Goal: Use online tool/utility: Utilize a website feature to perform a specific function

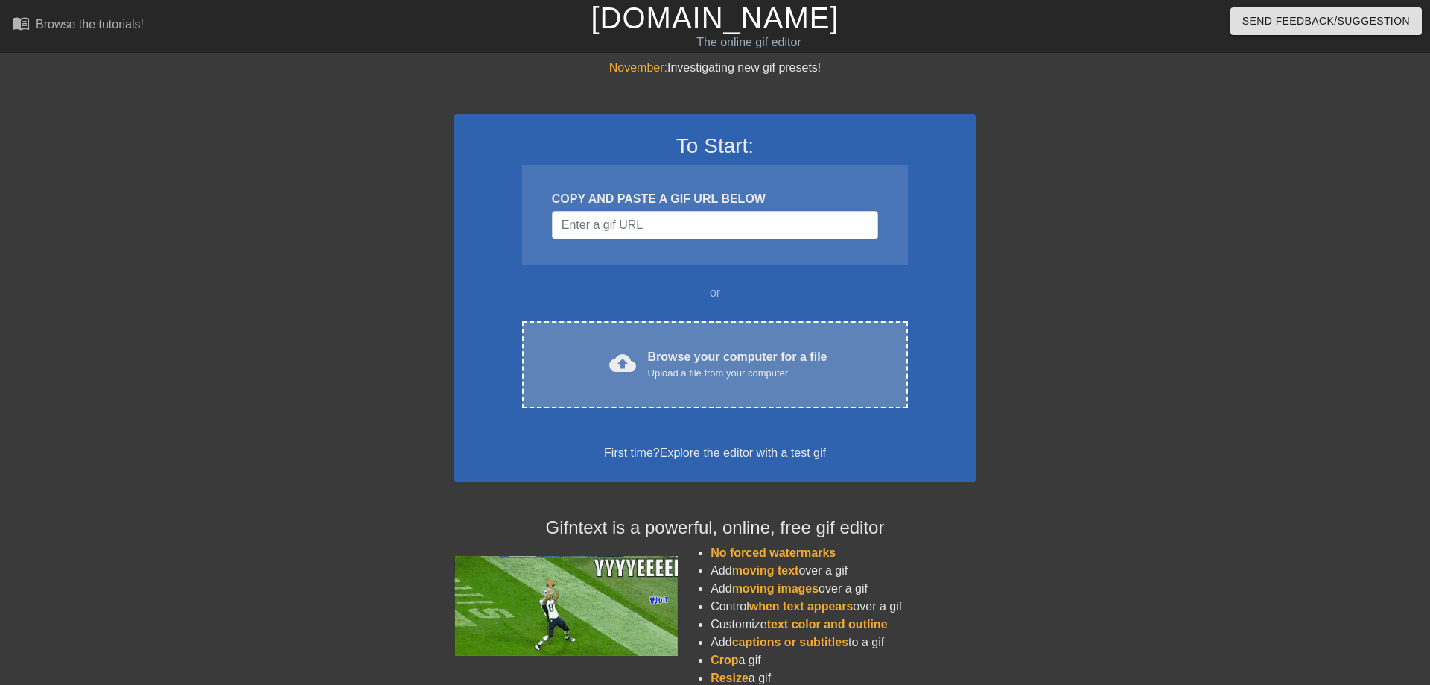
click at [739, 377] on div "Upload a file from your computer" at bounding box center [738, 373] width 180 height 15
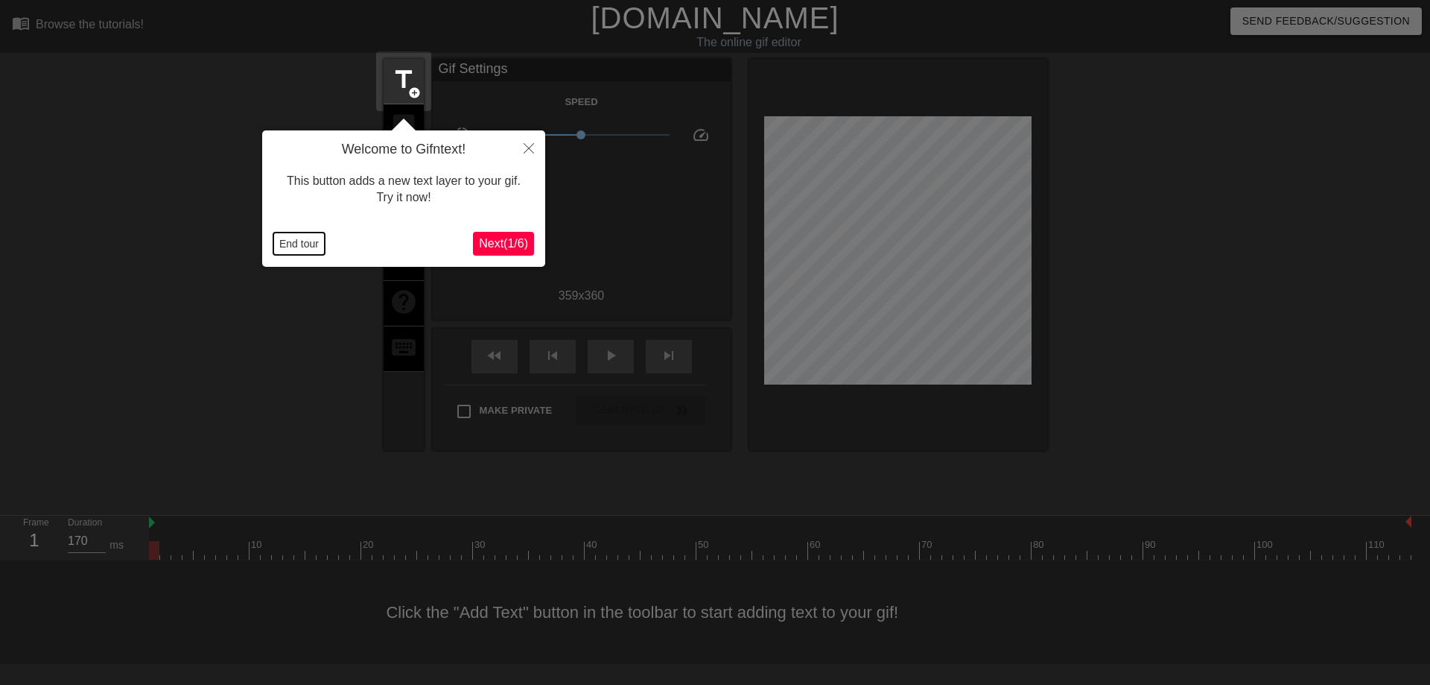
click at [305, 243] on button "End tour" at bounding box center [298, 243] width 51 height 22
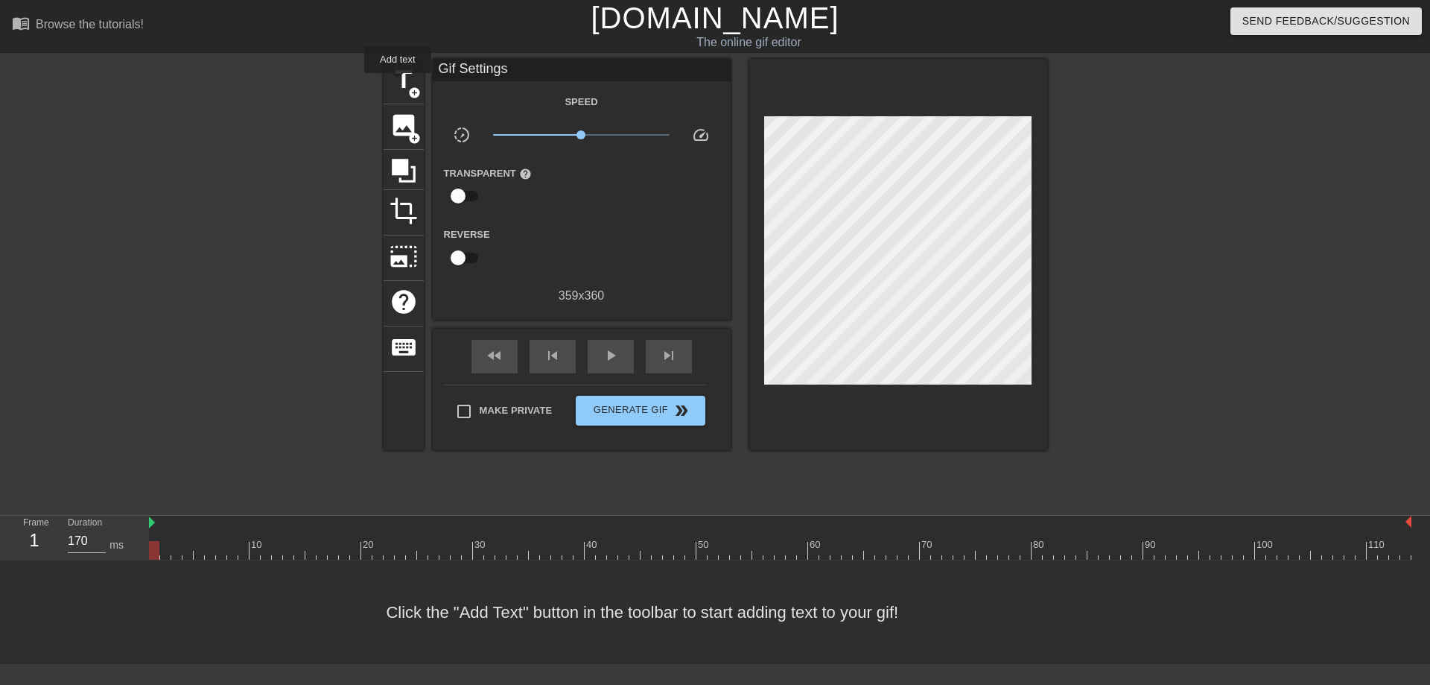
drag, startPoint x: 398, startPoint y: 83, endPoint x: 430, endPoint y: 82, distance: 32.1
click at [400, 83] on span "title" at bounding box center [404, 80] width 28 height 28
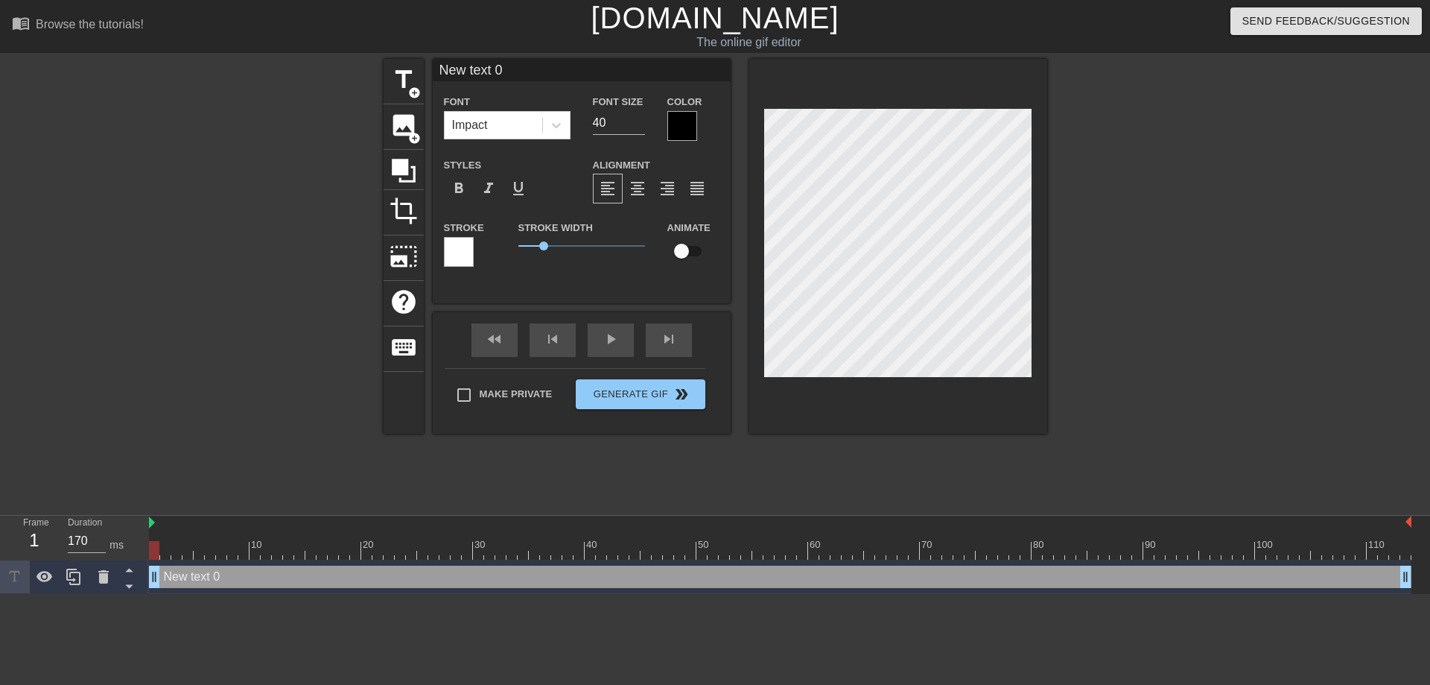
drag, startPoint x: 506, startPoint y: 72, endPoint x: 431, endPoint y: 72, distance: 75.2
click at [433, 72] on input "New text 0" at bounding box center [582, 70] width 298 height 22
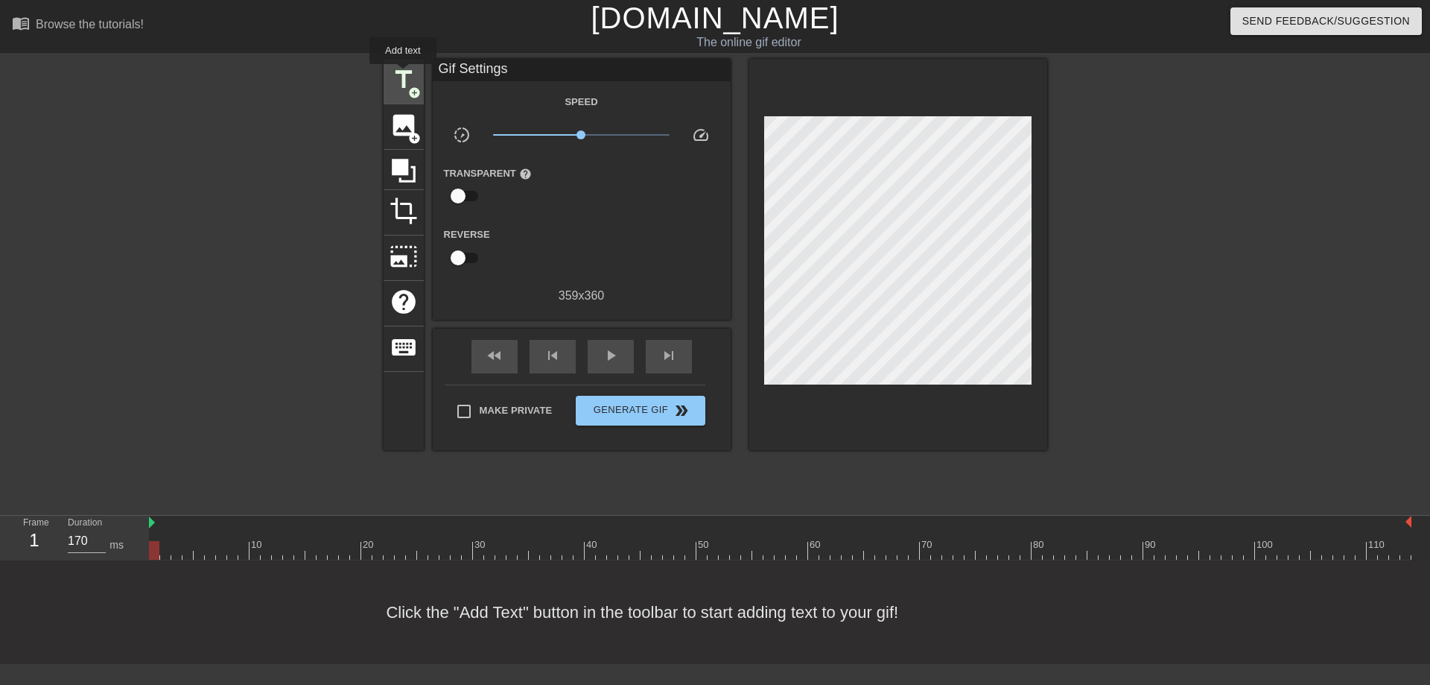
click at [403, 74] on span "title" at bounding box center [404, 80] width 28 height 28
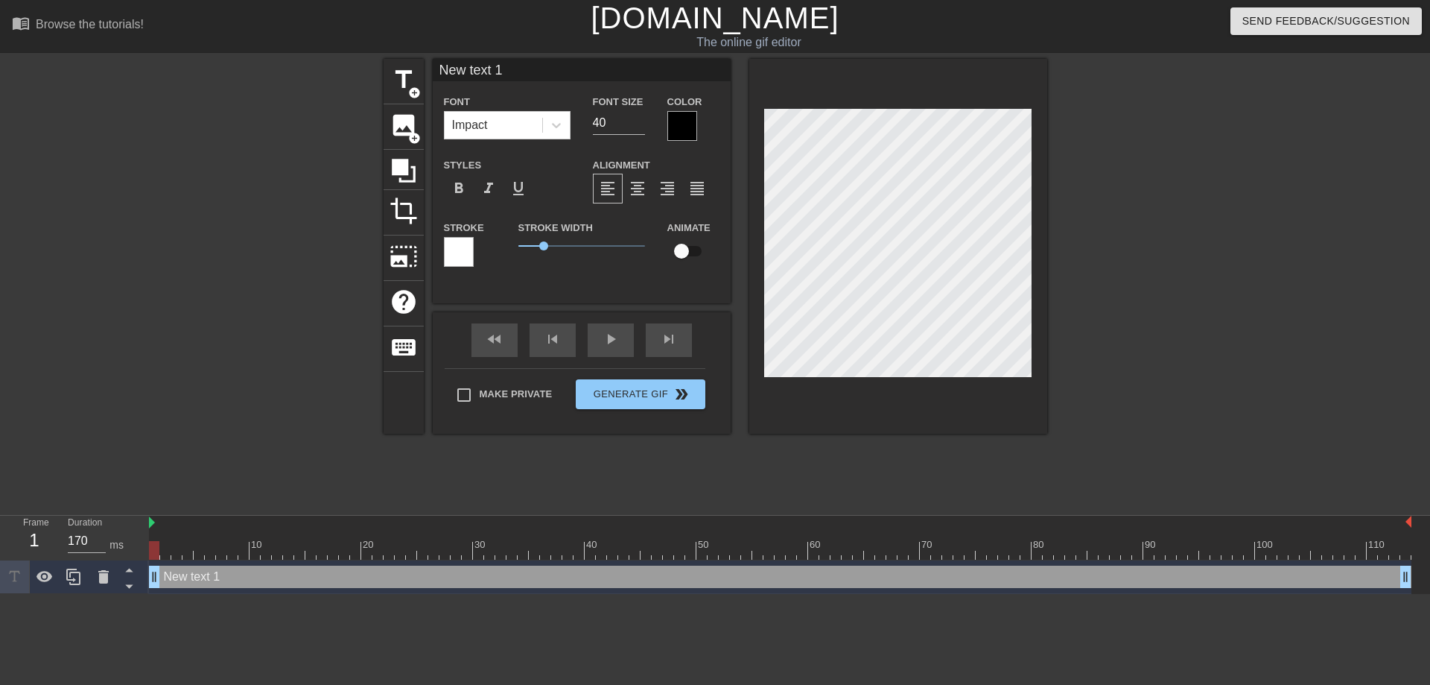
drag, startPoint x: 513, startPoint y: 68, endPoint x: 412, endPoint y: 66, distance: 101.3
click at [433, 66] on input "New text 1" at bounding box center [582, 70] width 298 height 22
type input "72"
click at [681, 126] on div at bounding box center [682, 126] width 30 height 30
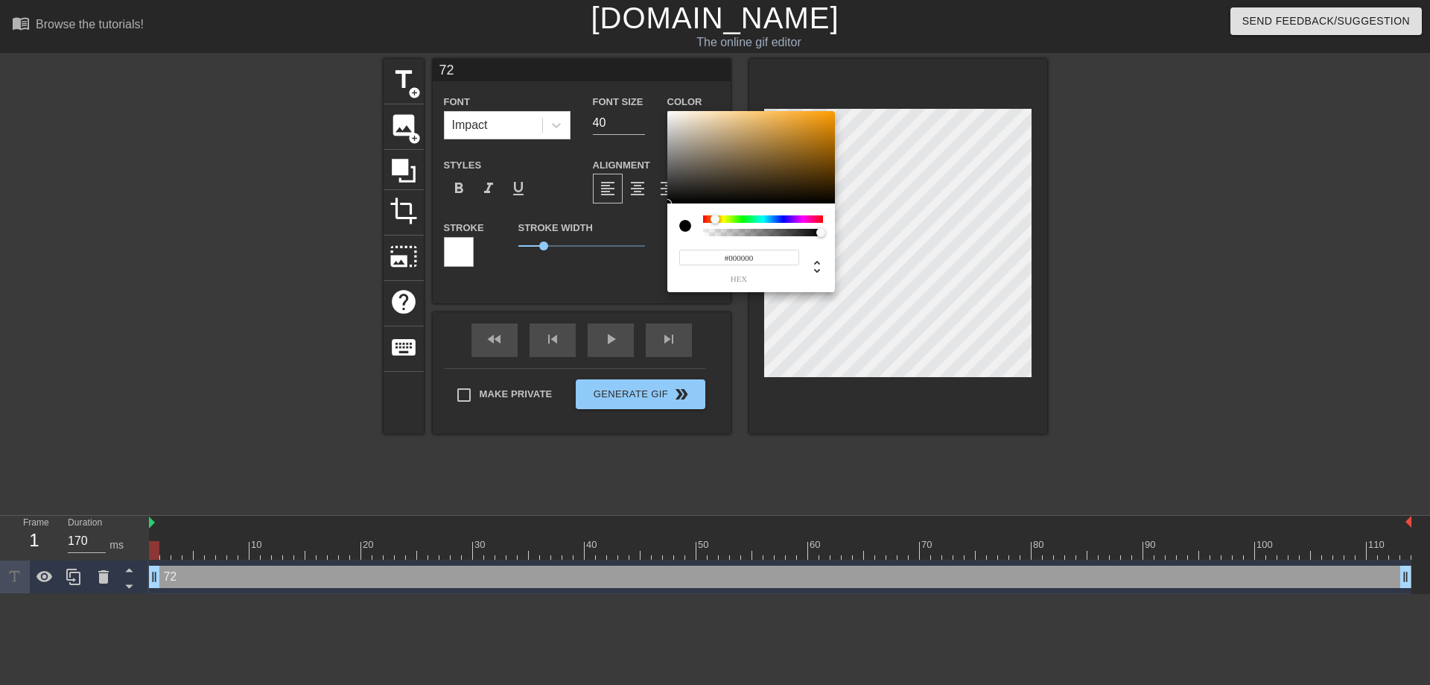
drag, startPoint x: 732, startPoint y: 221, endPoint x: 715, endPoint y: 216, distance: 17.7
click at [715, 216] on div at bounding box center [763, 218] width 120 height 7
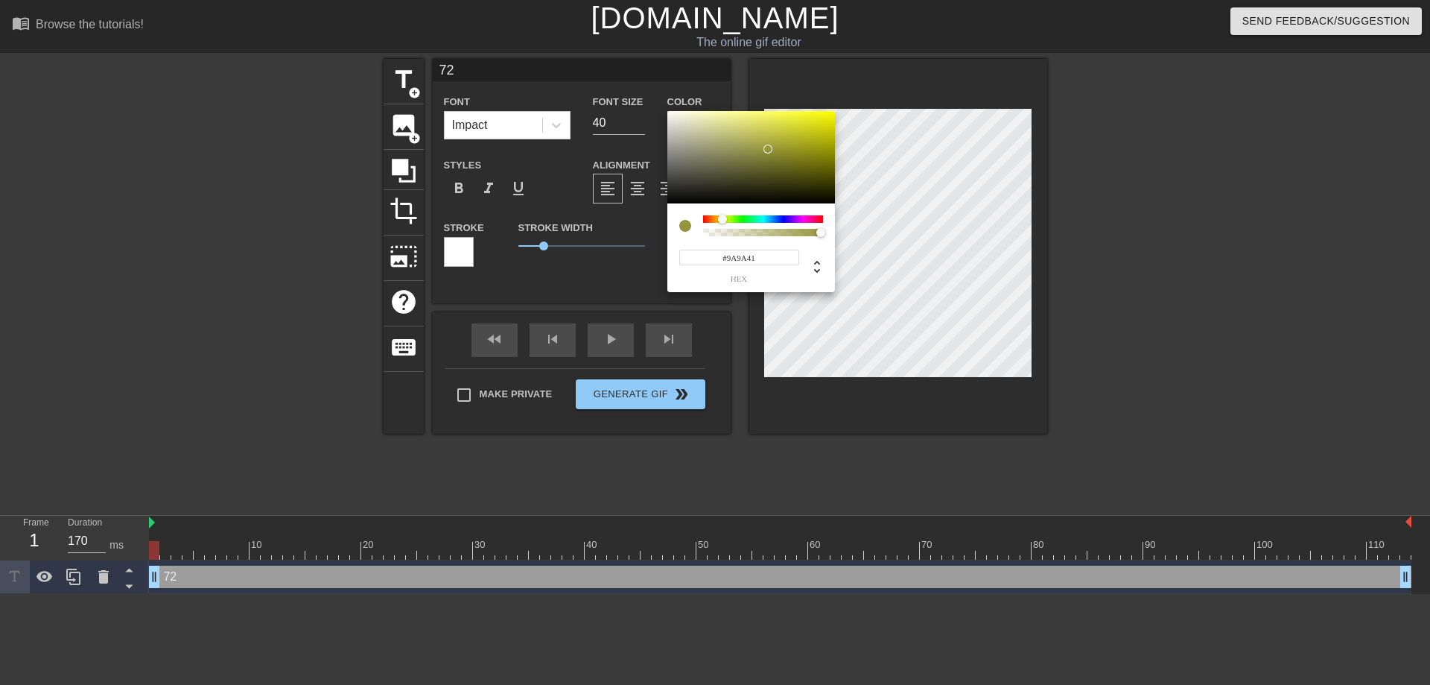
drag, startPoint x: 812, startPoint y: 131, endPoint x: 760, endPoint y: 150, distance: 55.6
click at [763, 148] on div at bounding box center [751, 157] width 168 height 92
click at [715, 220] on div at bounding box center [715, 219] width 9 height 9
type input "#BF7705"
drag, startPoint x: 760, startPoint y: 148, endPoint x: 831, endPoint y: 134, distance: 72.0
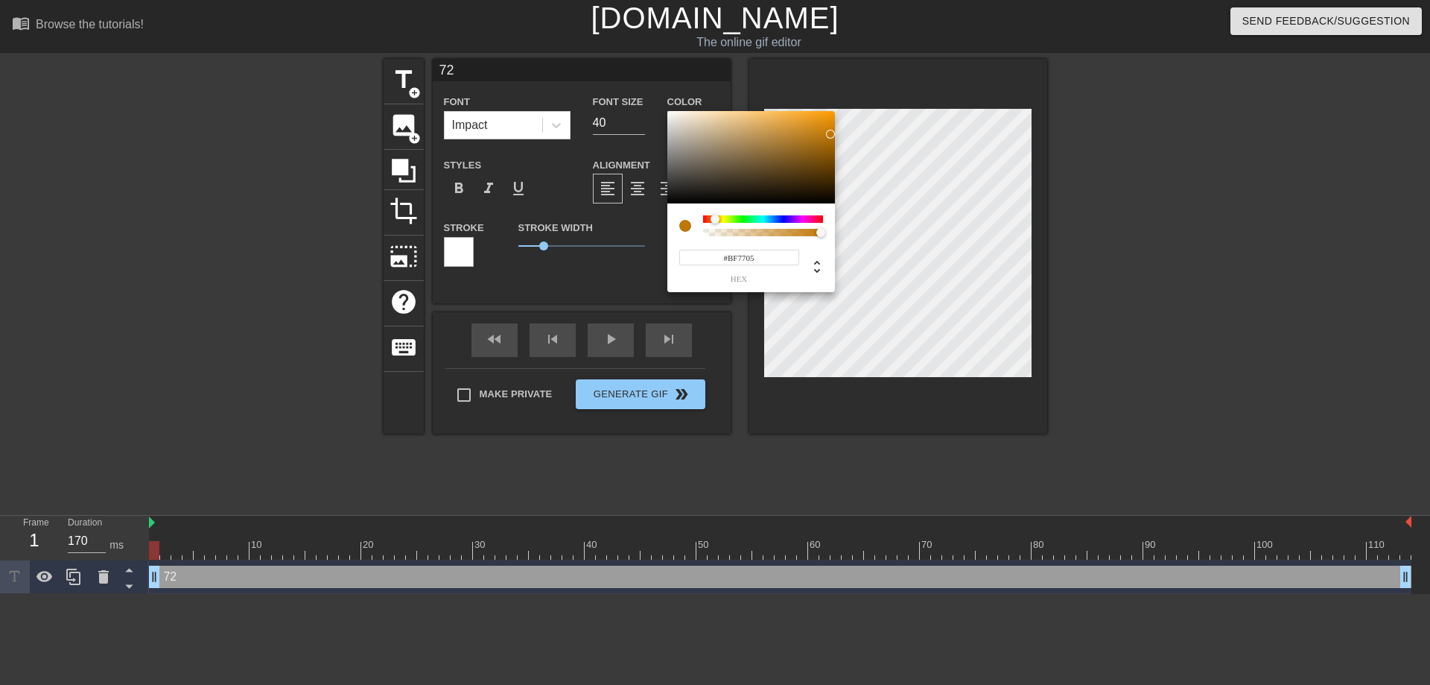
click at [831, 134] on div at bounding box center [830, 134] width 9 height 9
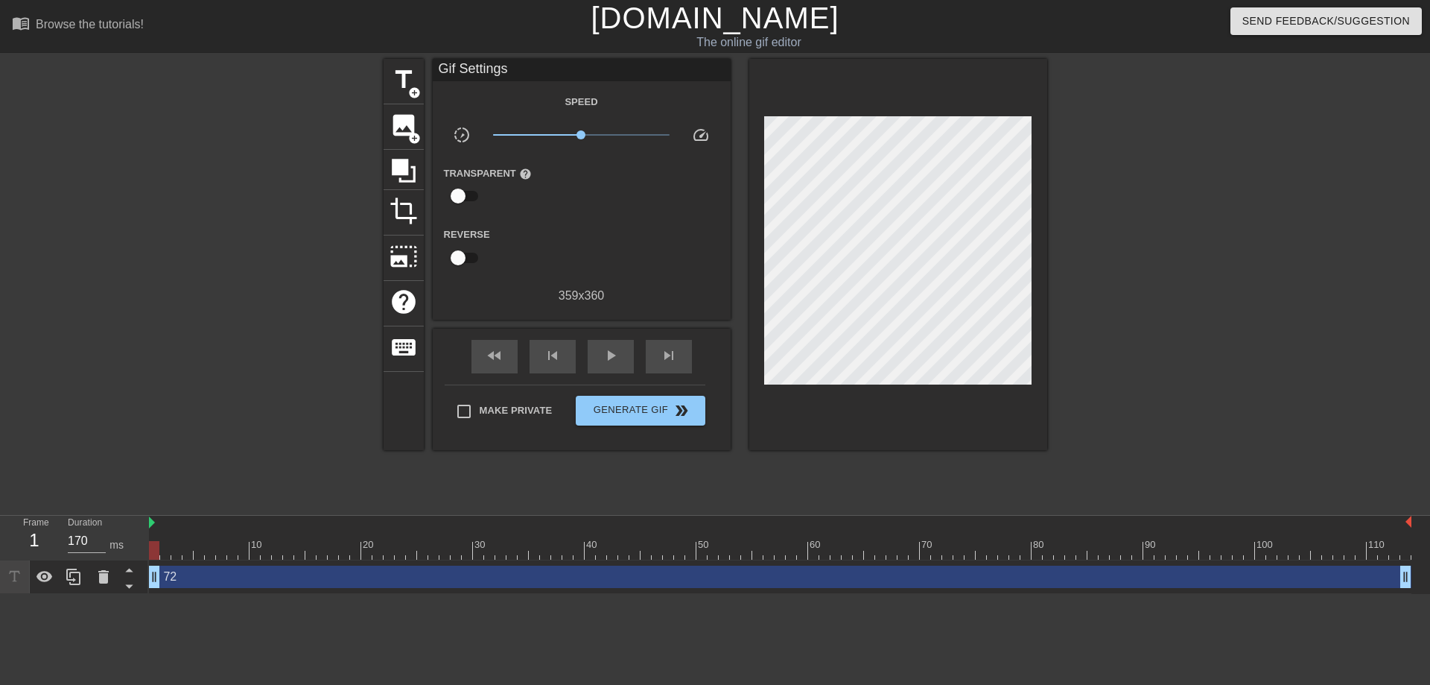
click at [1139, 203] on div at bounding box center [1176, 282] width 223 height 447
click at [396, 89] on span "title" at bounding box center [404, 80] width 28 height 28
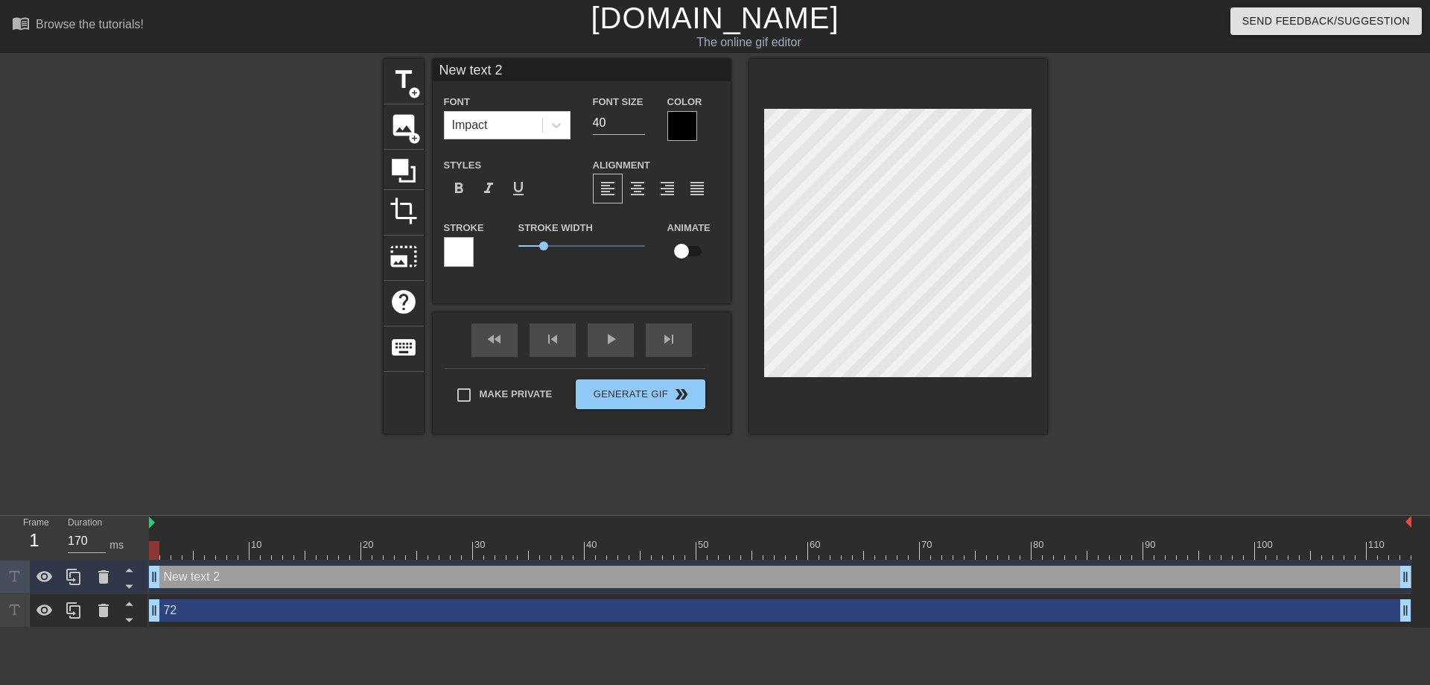
drag, startPoint x: 627, startPoint y: 67, endPoint x: 127, endPoint y: 87, distance: 499.5
click at [433, 81] on input "New text 2" at bounding box center [582, 70] width 298 height 22
type input "Шахмал"
click at [682, 125] on div at bounding box center [682, 126] width 30 height 30
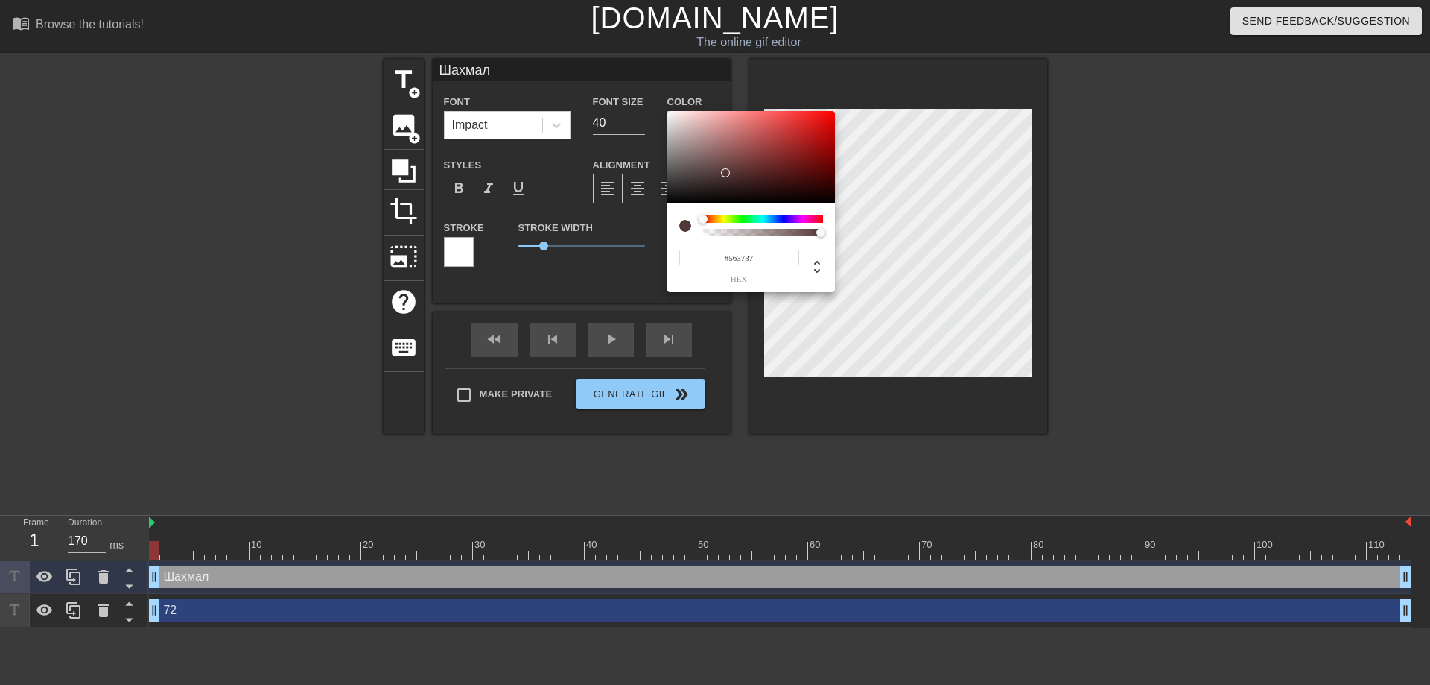
drag, startPoint x: 819, startPoint y: 128, endPoint x: 734, endPoint y: 170, distance: 95.3
click at [731, 171] on div at bounding box center [751, 157] width 168 height 92
drag, startPoint x: 706, startPoint y: 218, endPoint x: 714, endPoint y: 218, distance: 8.2
click at [714, 218] on div at bounding box center [714, 219] width 9 height 9
type input "#5A3607"
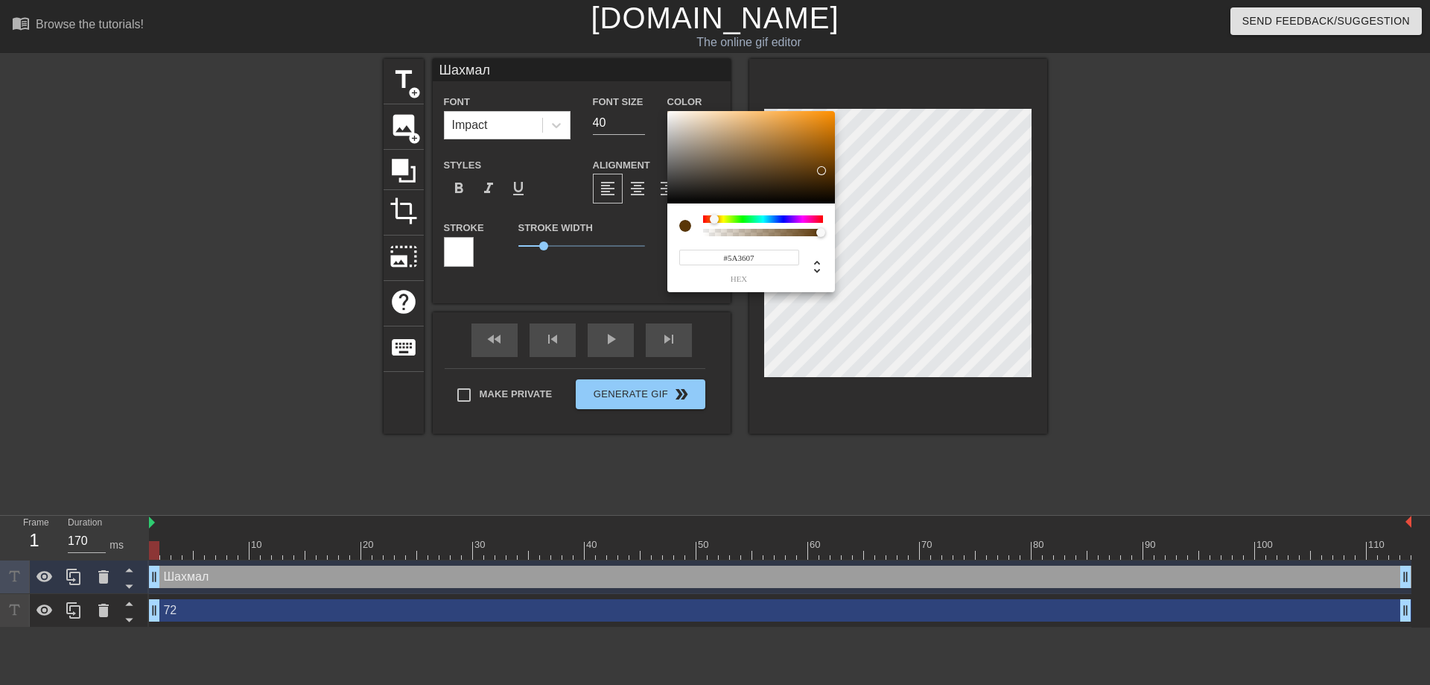
drag, startPoint x: 731, startPoint y: 171, endPoint x: 821, endPoint y: 171, distance: 90.1
click at [821, 171] on div at bounding box center [821, 170] width 9 height 9
drag, startPoint x: 767, startPoint y: 259, endPoint x: 705, endPoint y: 259, distance: 61.8
click at [706, 259] on input "#5A3607" at bounding box center [739, 258] width 120 height 16
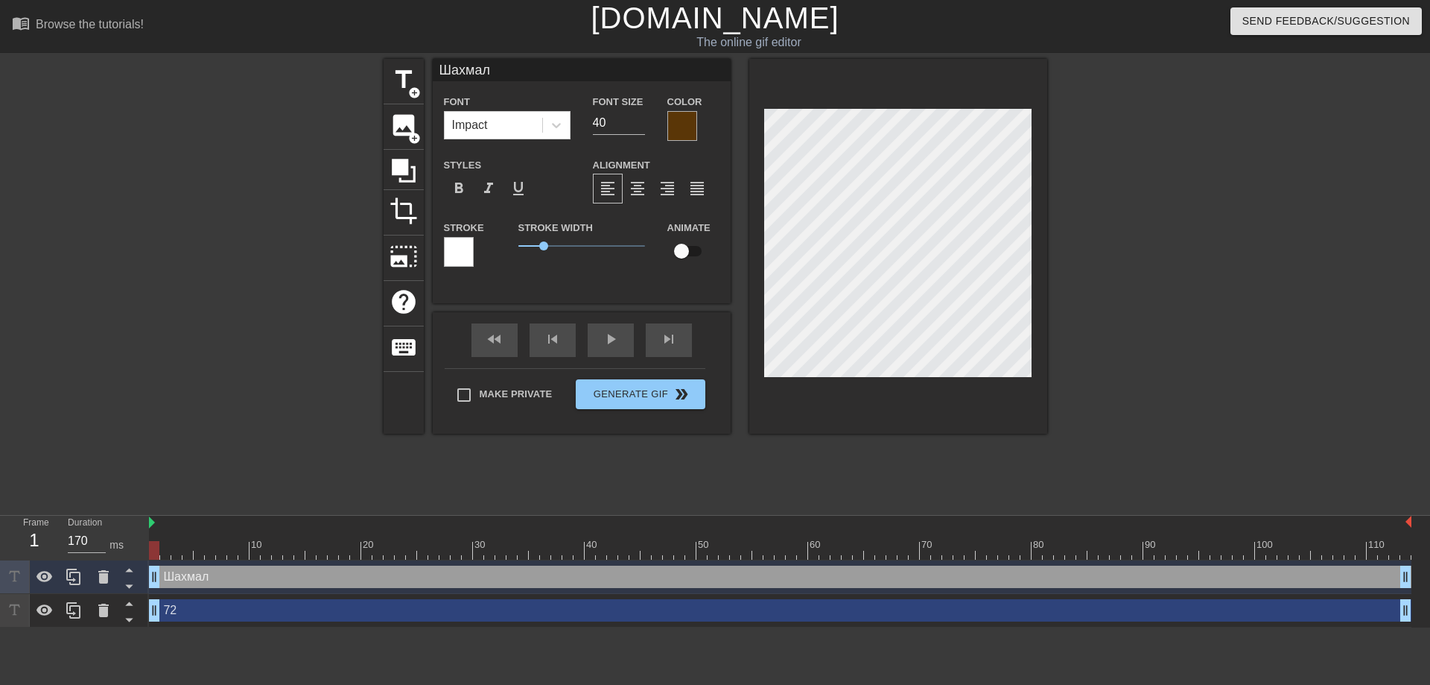
type input "72"
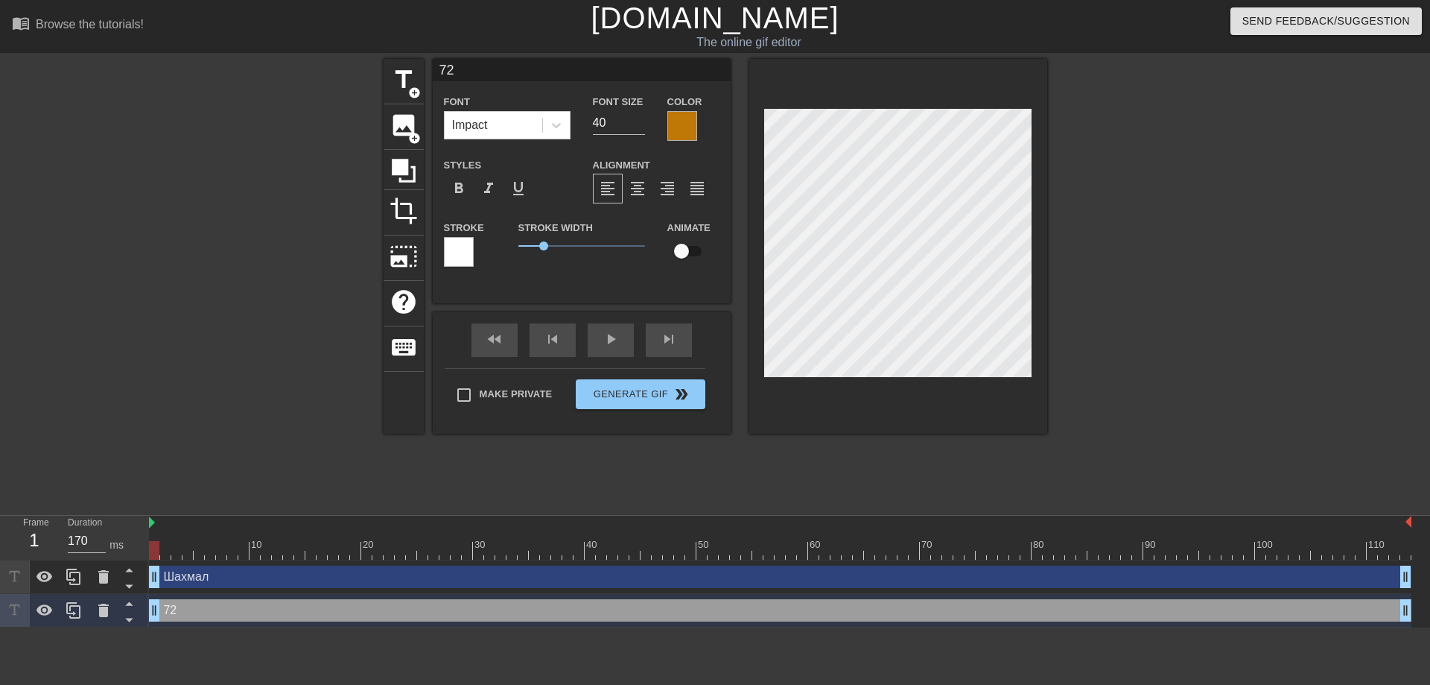
click at [688, 128] on div at bounding box center [682, 126] width 30 height 30
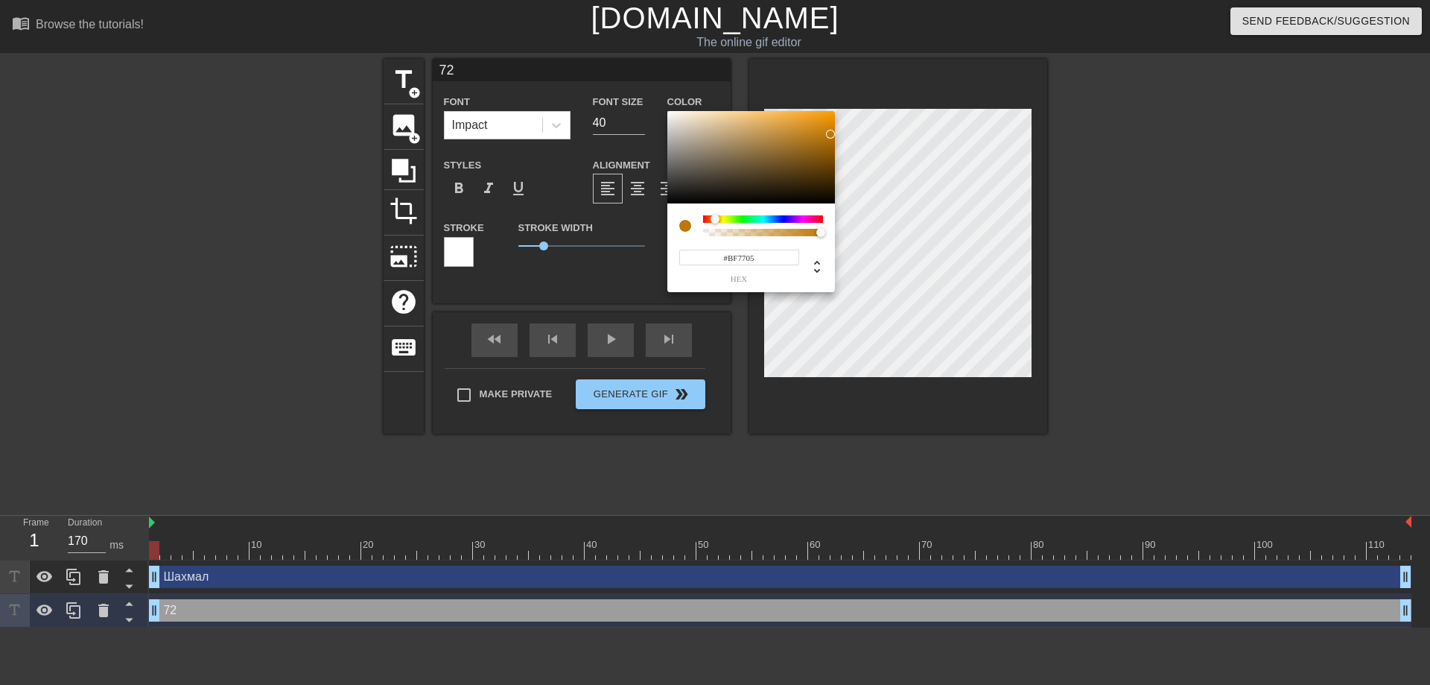
drag, startPoint x: 771, startPoint y: 257, endPoint x: 627, endPoint y: 259, distance: 144.5
click at [679, 259] on input "#BF7705" at bounding box center [739, 258] width 120 height 16
paste input "5A3607"
type input "#5A3607"
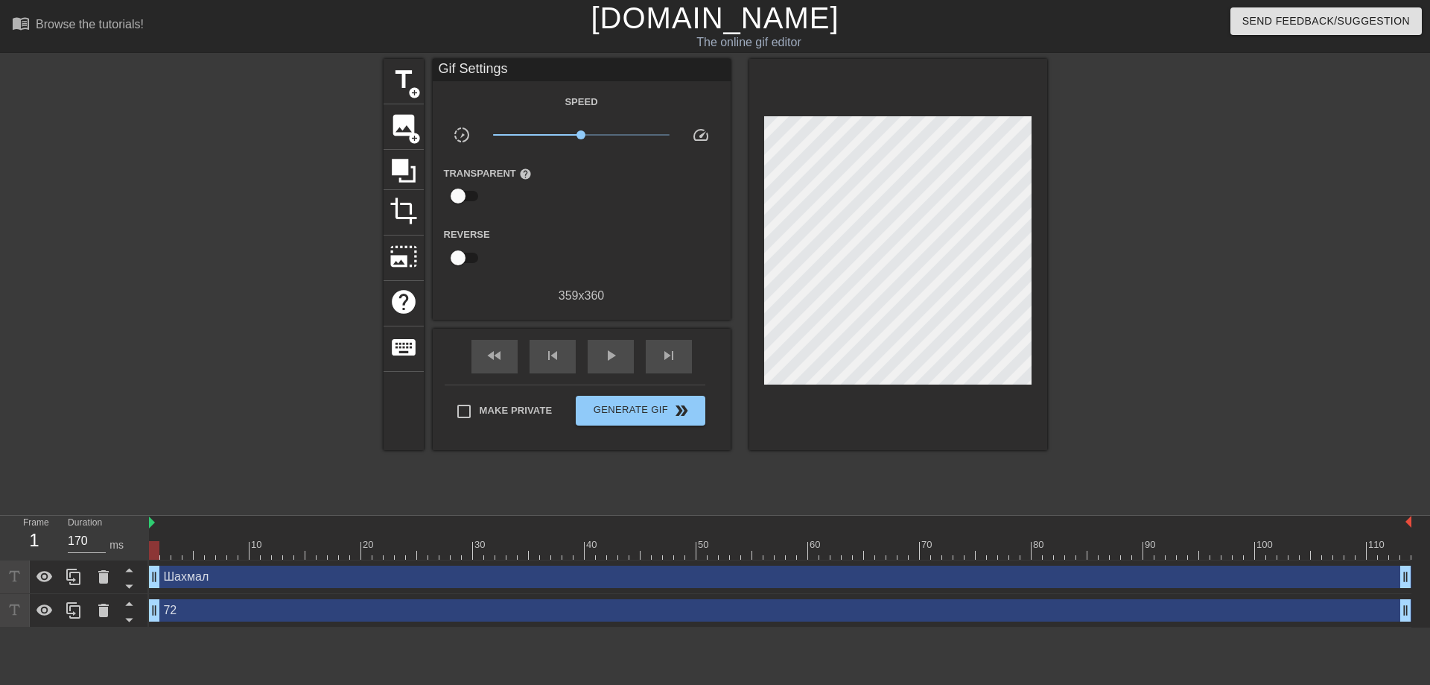
drag, startPoint x: 1156, startPoint y: 234, endPoint x: 1100, endPoint y: 222, distance: 57.1
click at [1141, 235] on div at bounding box center [1176, 282] width 223 height 447
click at [655, 410] on span "Generate Gif double_arrow" at bounding box center [640, 411] width 117 height 18
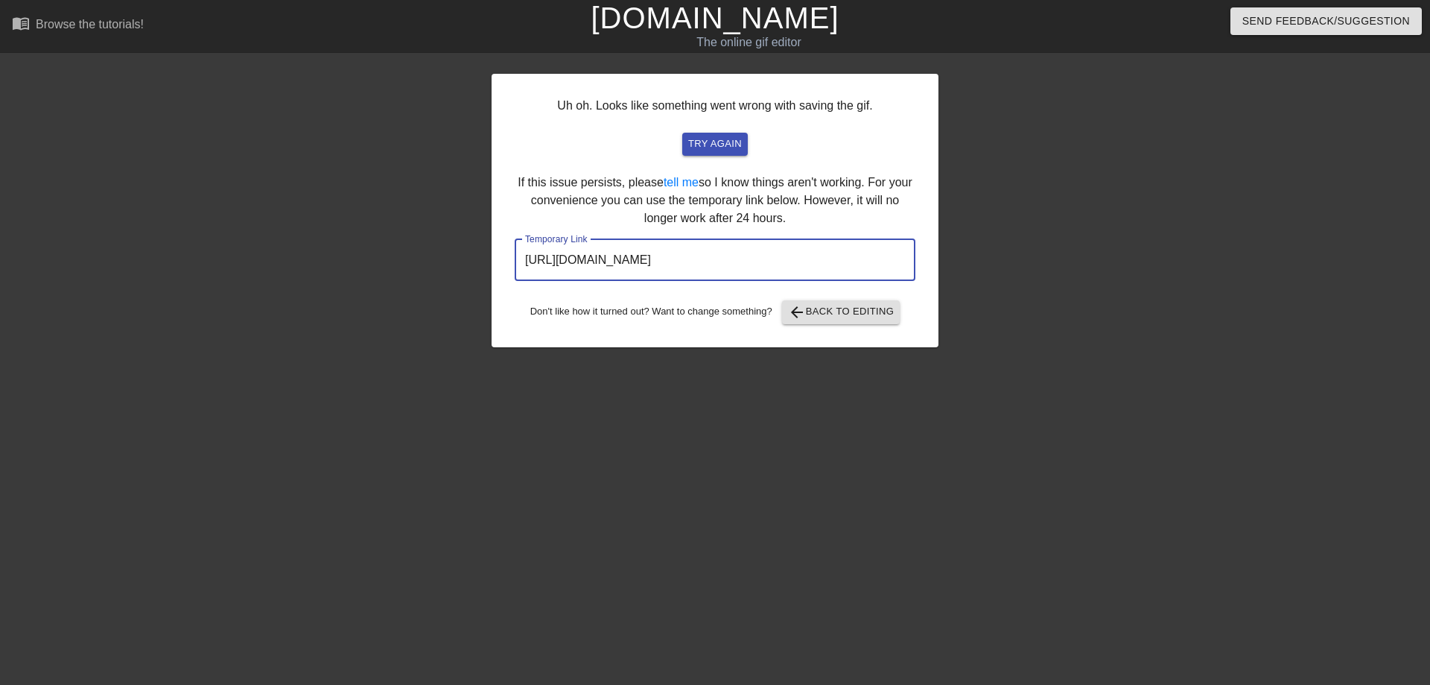
drag, startPoint x: 825, startPoint y: 261, endPoint x: 486, endPoint y: 261, distance: 339.0
click at [515, 261] on input "[URL][DOMAIN_NAME]" at bounding box center [715, 260] width 401 height 42
click at [694, 18] on link "[DOMAIN_NAME]" at bounding box center [715, 17] width 248 height 33
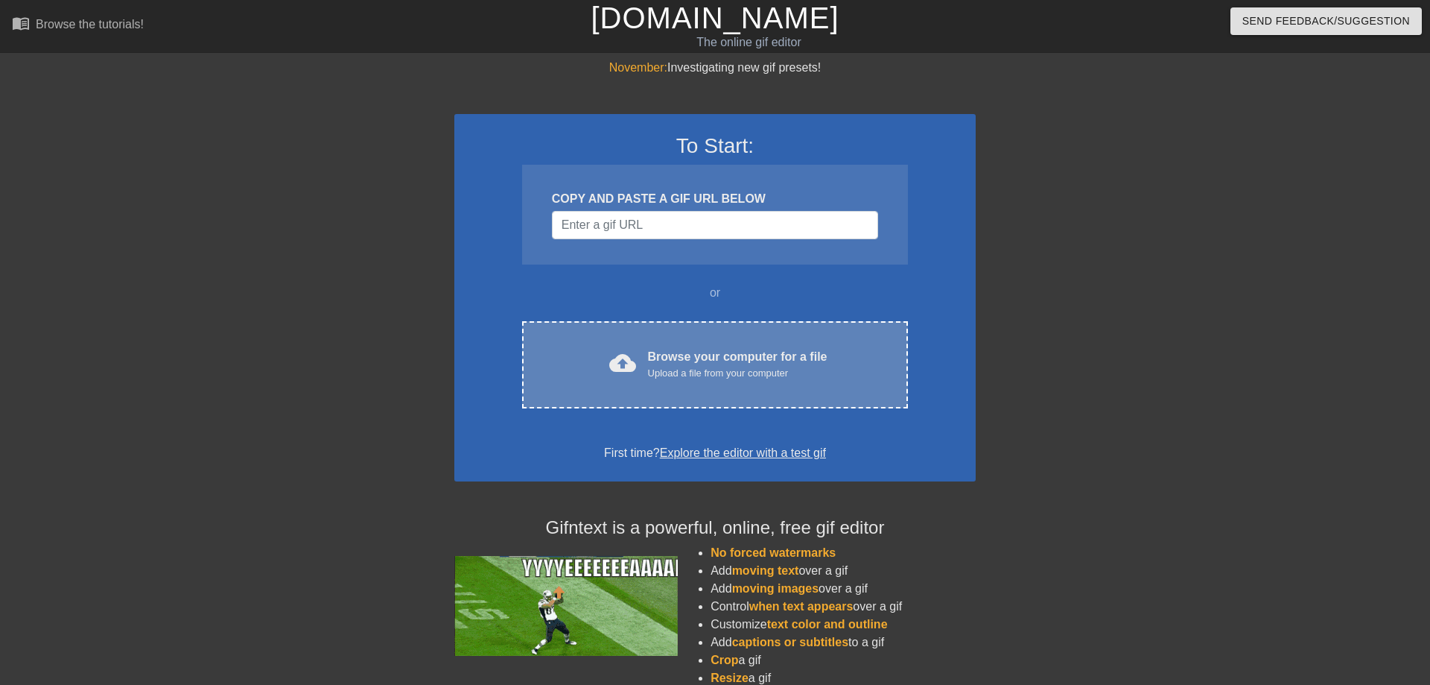
click at [659, 341] on div "cloud_upload Browse your computer for a file Upload a file from your computer C…" at bounding box center [715, 364] width 386 height 87
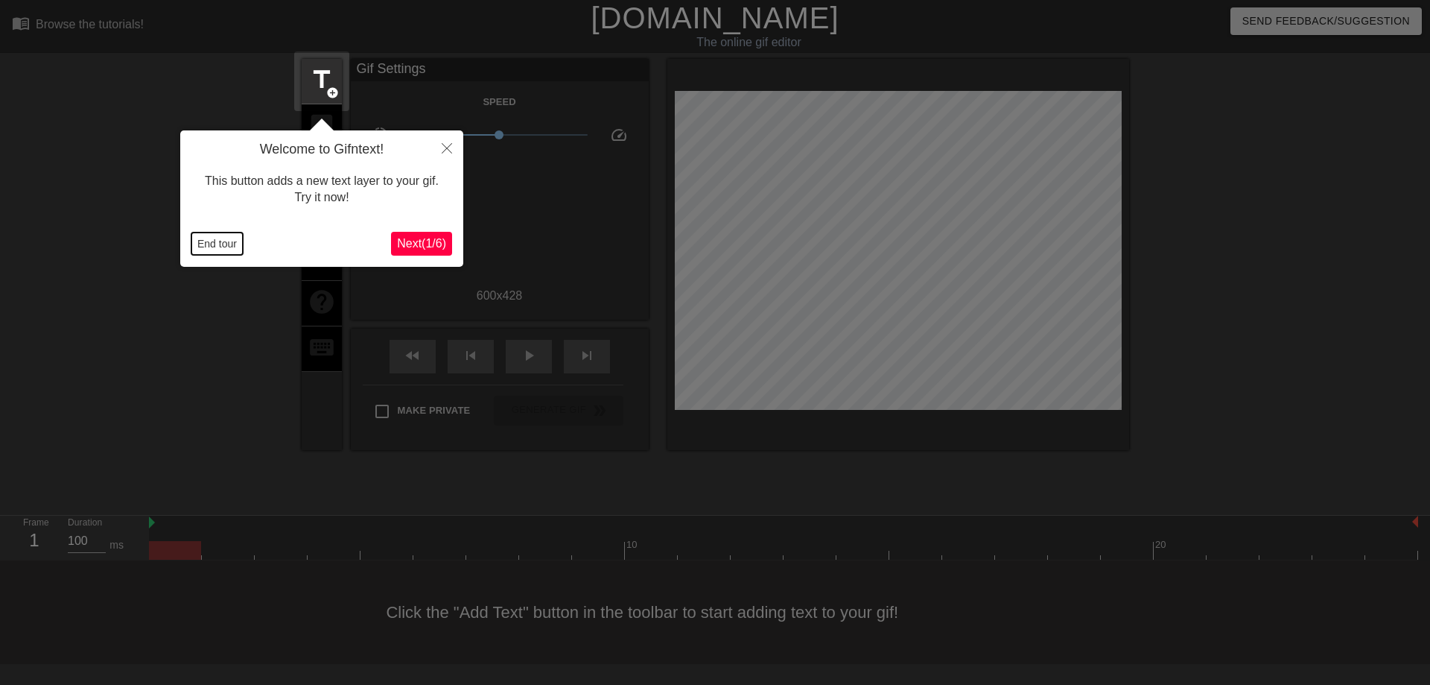
click at [221, 239] on button "End tour" at bounding box center [216, 243] width 51 height 22
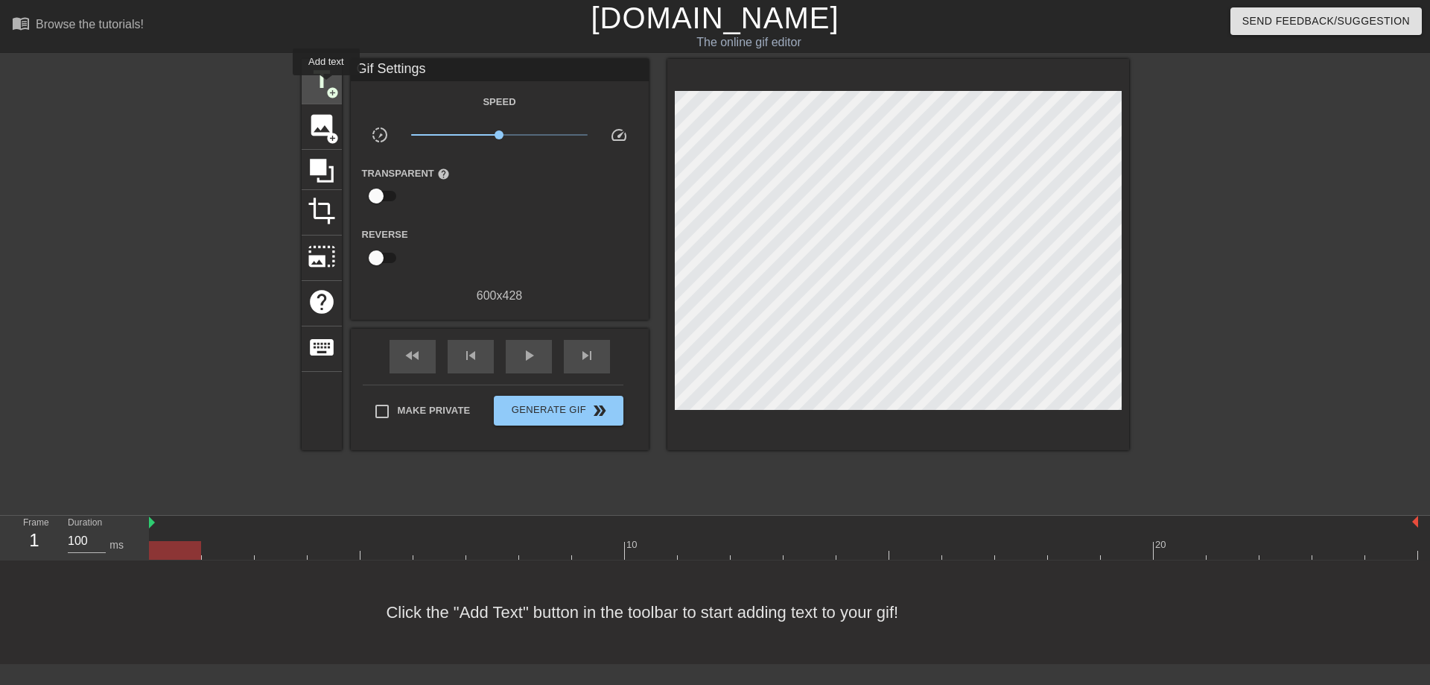
click at [332, 85] on span "title" at bounding box center [322, 80] width 28 height 28
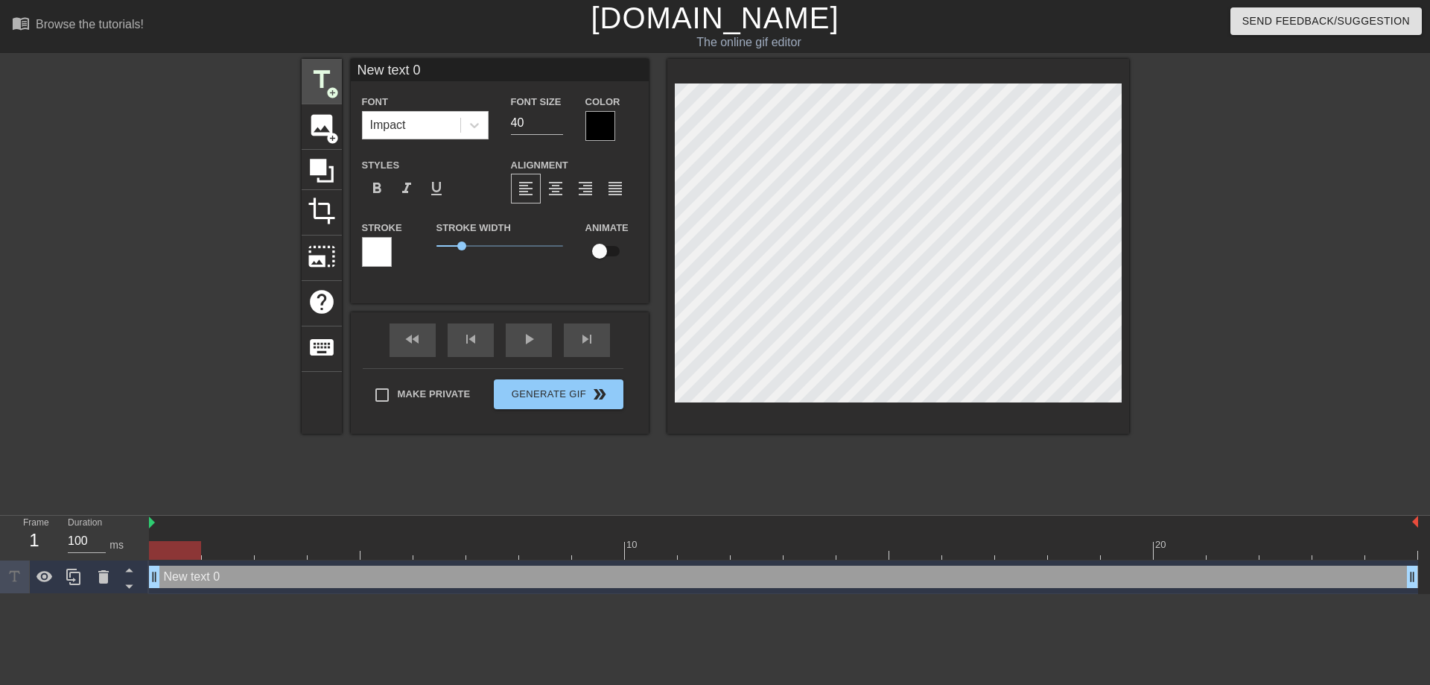
drag, startPoint x: 457, startPoint y: 67, endPoint x: 313, endPoint y: 65, distance: 144.5
click at [351, 66] on input "New text 0" at bounding box center [500, 70] width 298 height 22
type input "Шахмал"
click at [606, 120] on div at bounding box center [601, 126] width 30 height 30
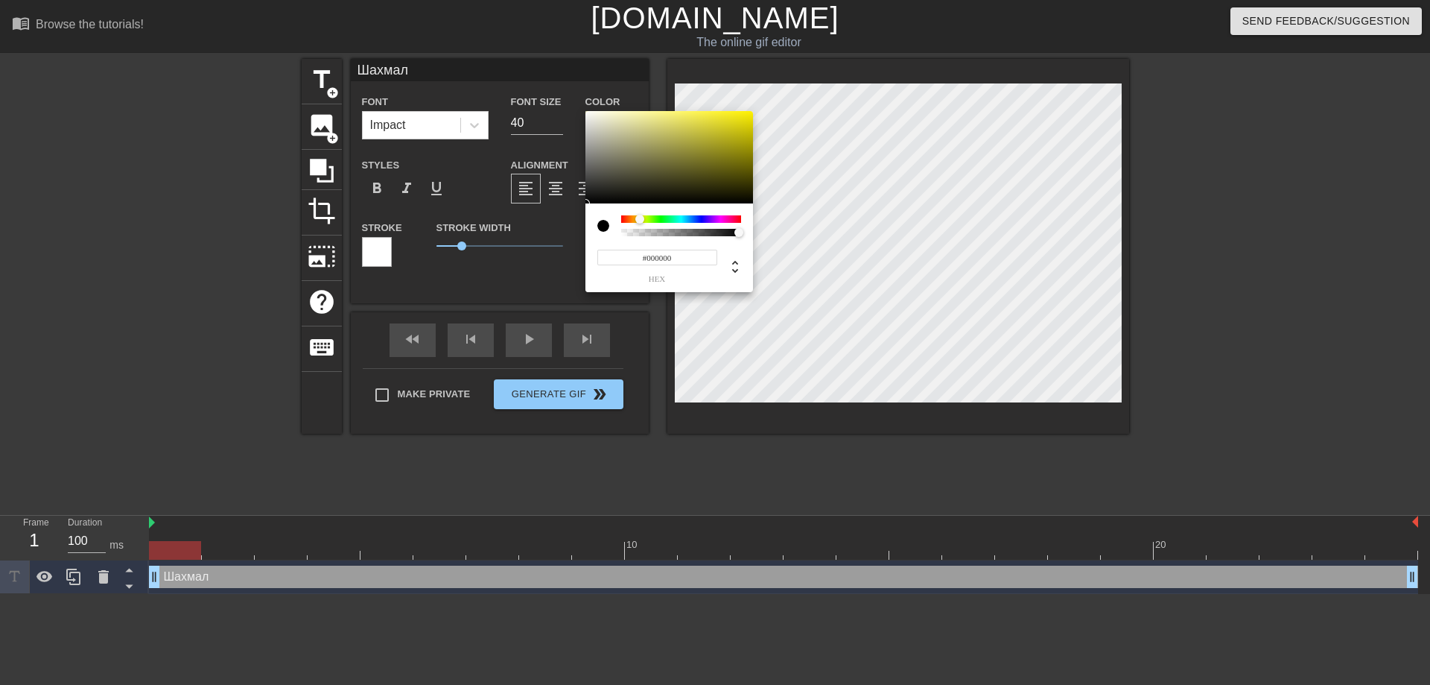
drag, startPoint x: 620, startPoint y: 218, endPoint x: 640, endPoint y: 215, distance: 20.3
click at [640, 215] on div at bounding box center [639, 219] width 9 height 9
drag, startPoint x: 729, startPoint y: 117, endPoint x: 678, endPoint y: 133, distance: 53.7
click at [690, 130] on div at bounding box center [670, 157] width 168 height 92
click at [638, 218] on div at bounding box center [637, 219] width 9 height 9
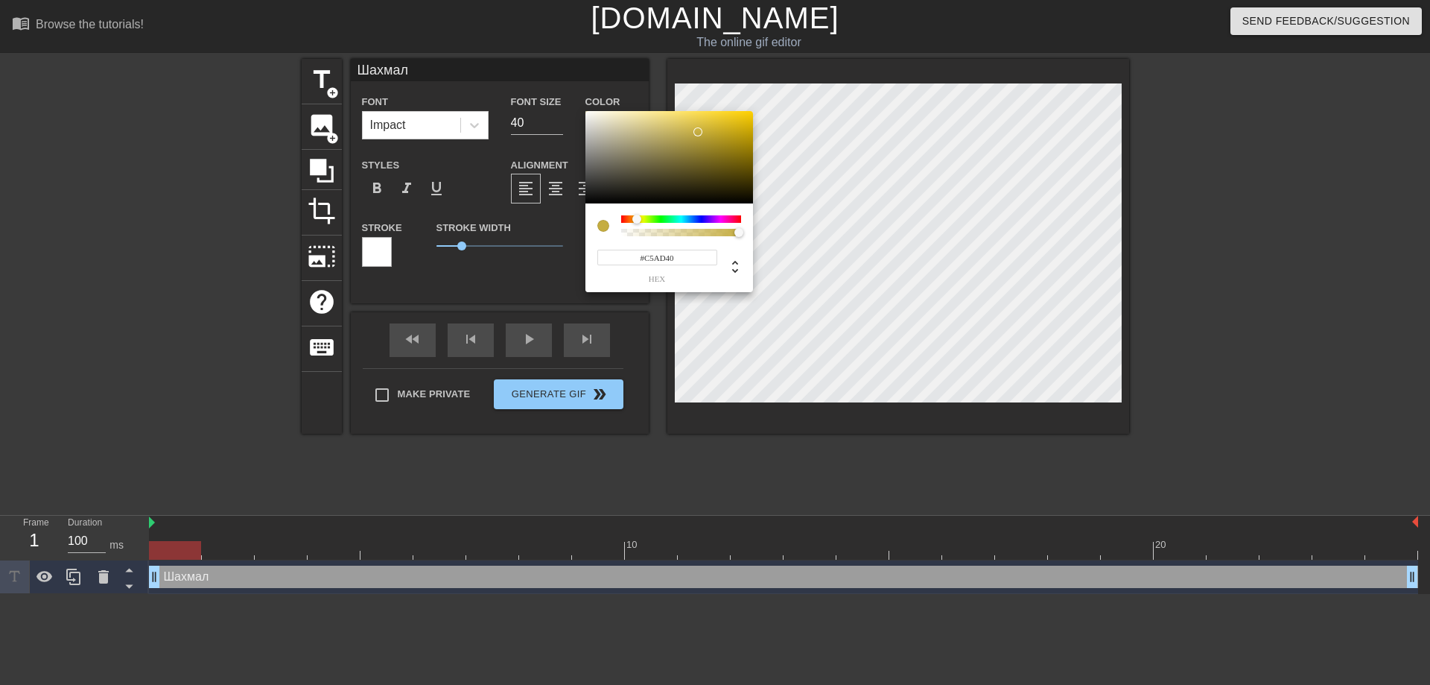
type input "#C3AC42"
click at [696, 133] on div at bounding box center [695, 132] width 9 height 9
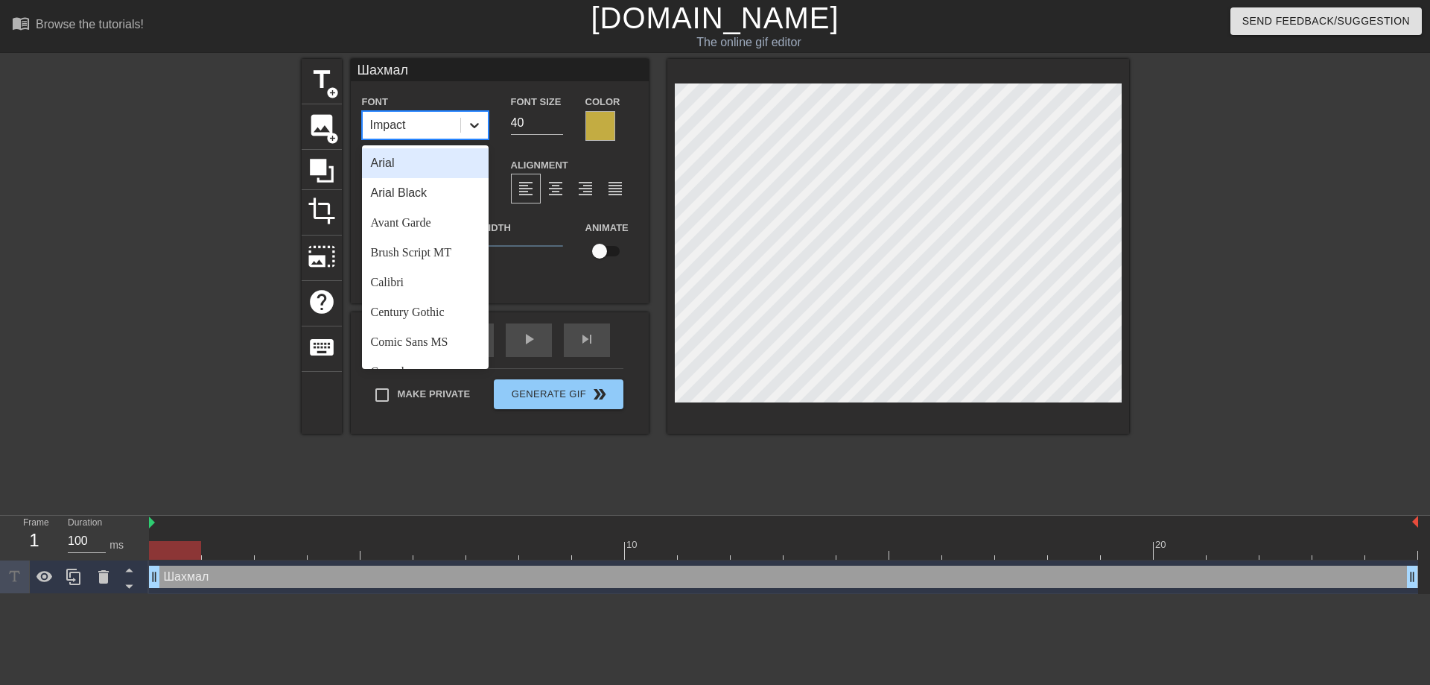
click at [481, 127] on icon at bounding box center [474, 125] width 15 height 15
click at [393, 246] on div "Brush Script MT" at bounding box center [425, 253] width 127 height 30
click at [472, 127] on icon at bounding box center [474, 125] width 15 height 15
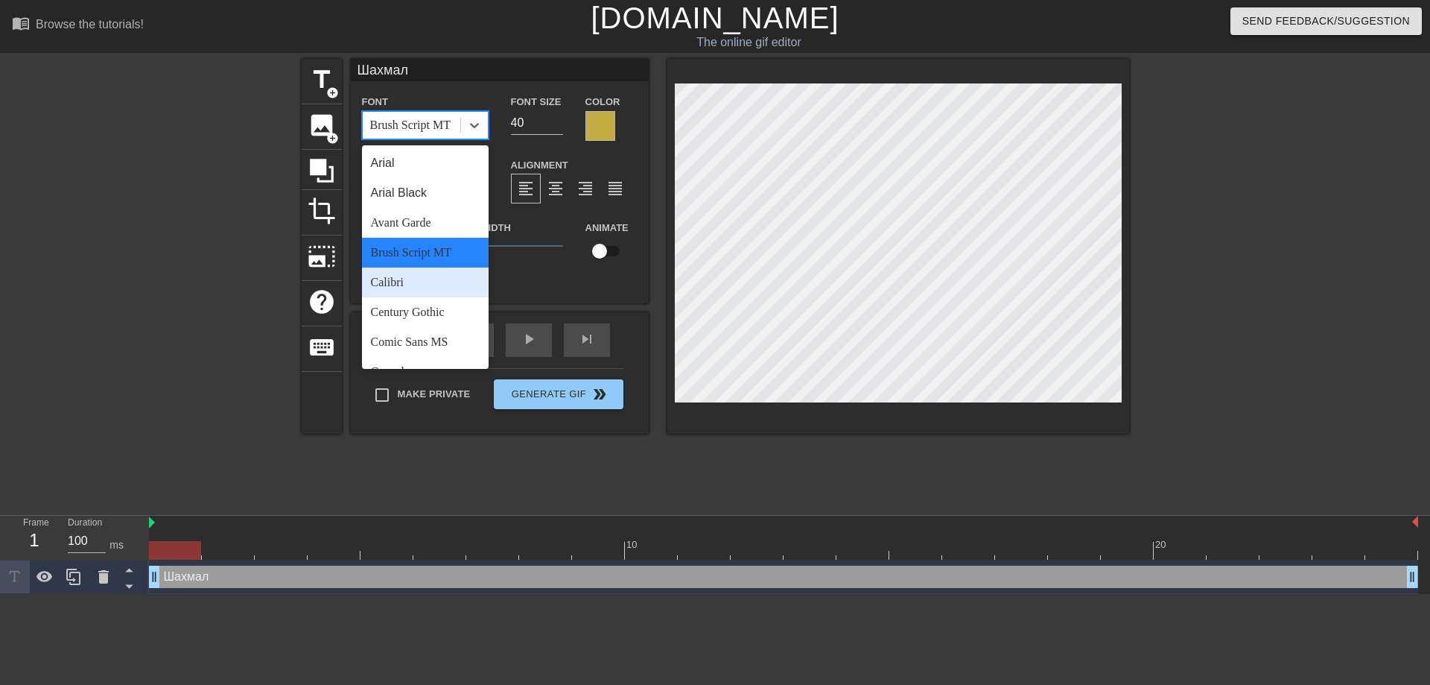
click at [434, 280] on div "Calibri" at bounding box center [425, 282] width 127 height 30
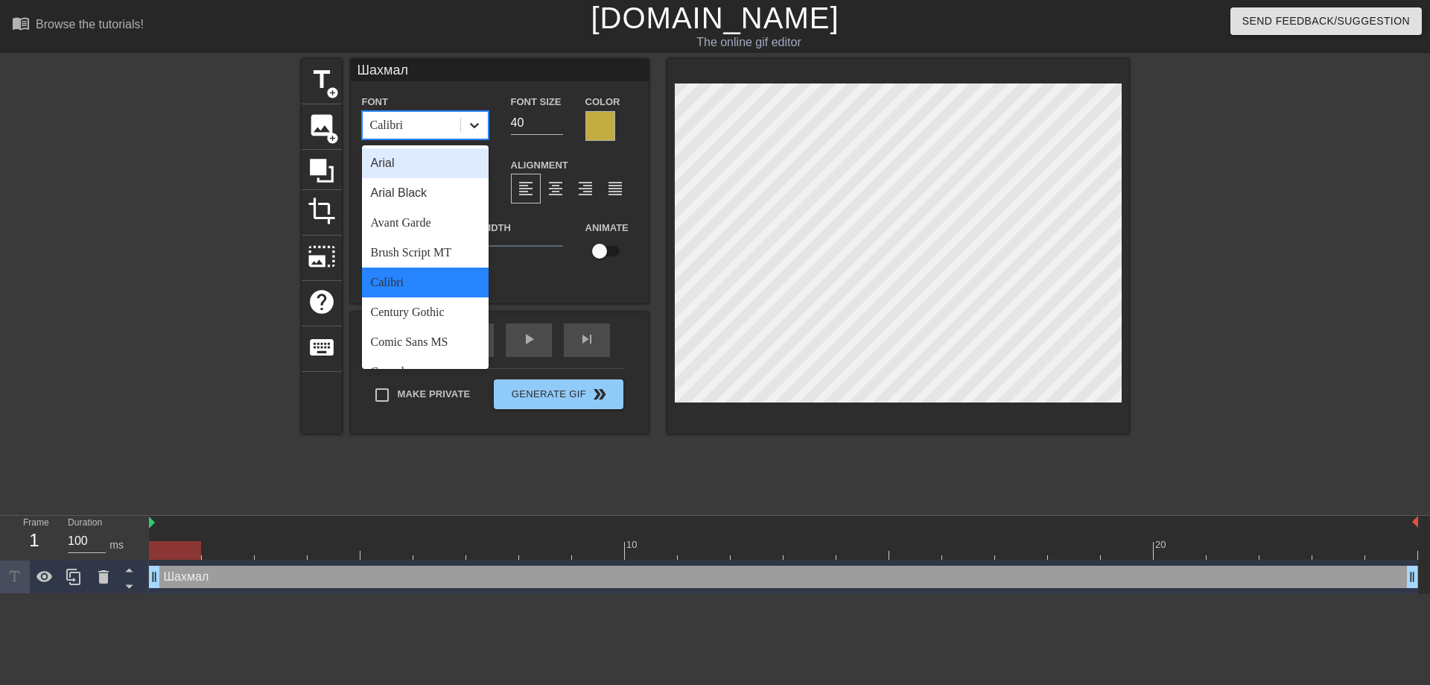
click at [480, 133] on div at bounding box center [474, 125] width 27 height 27
click at [416, 325] on div "Century Gothic" at bounding box center [425, 312] width 127 height 30
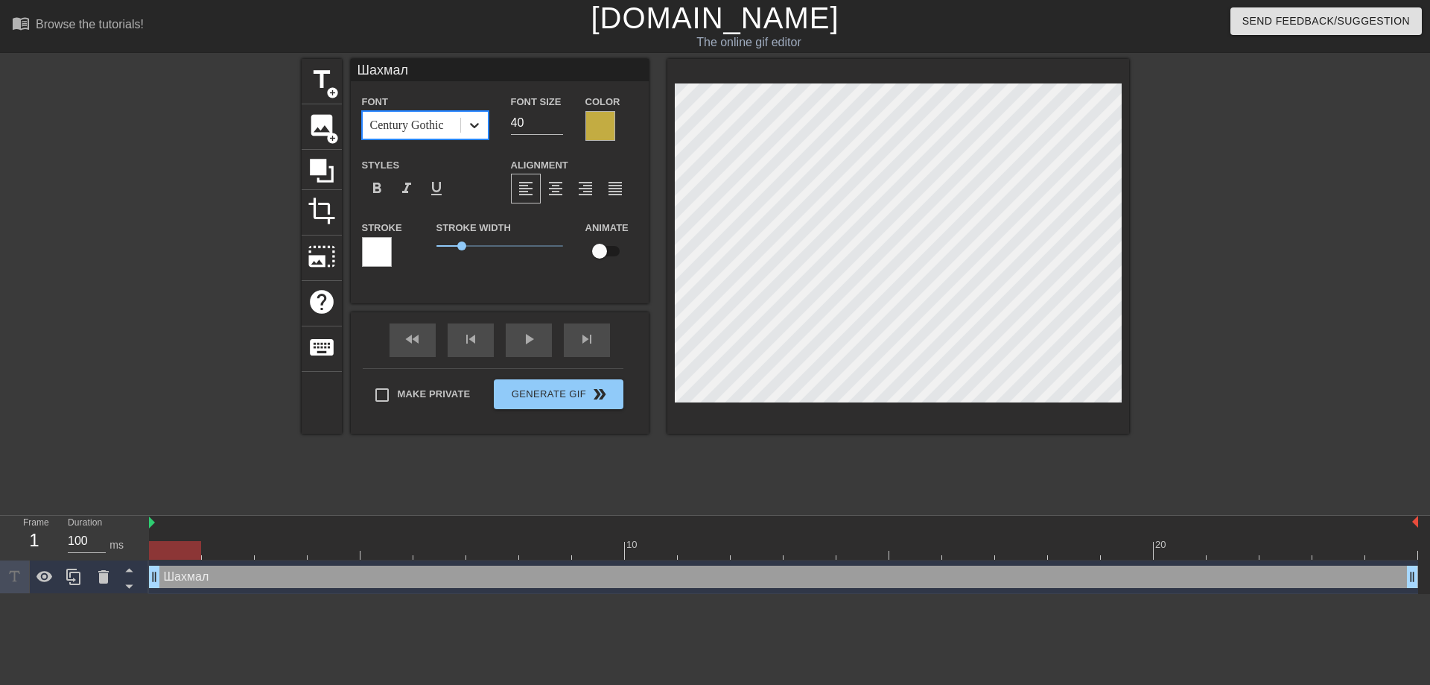
click at [483, 123] on div at bounding box center [474, 125] width 27 height 27
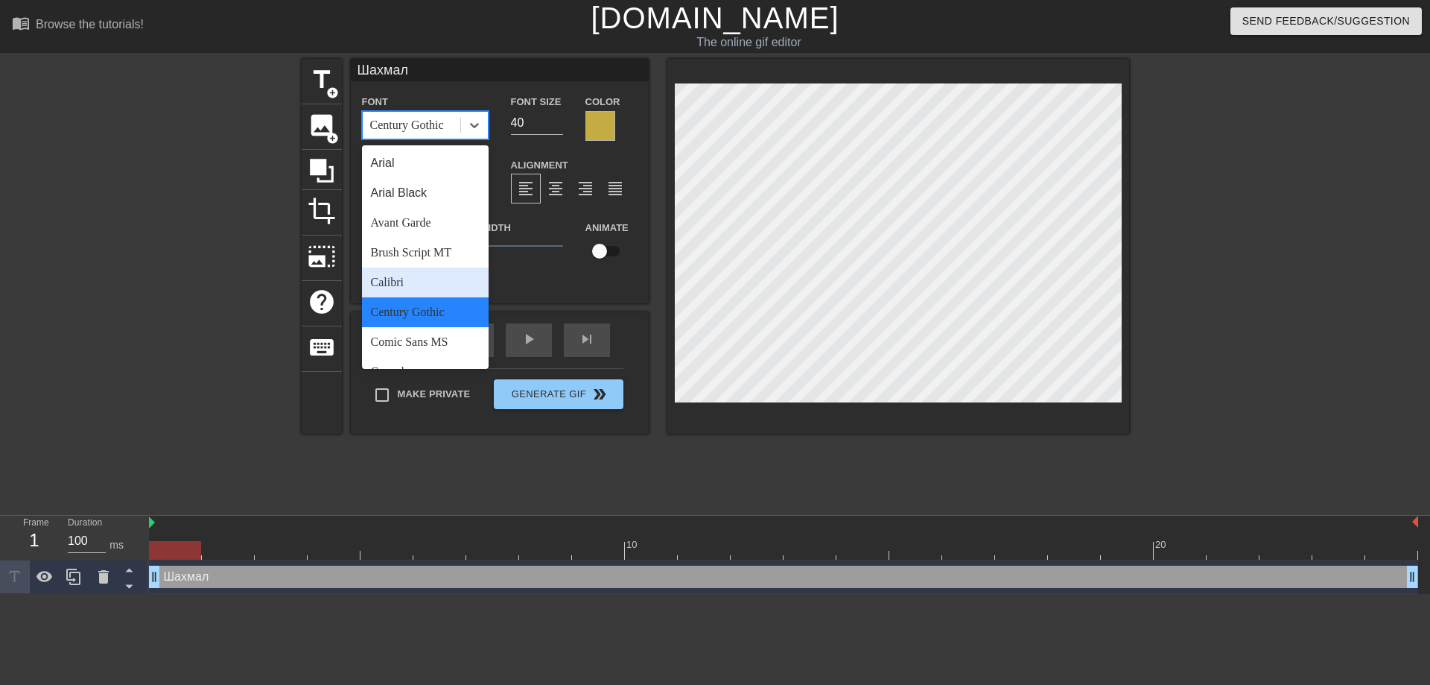
scroll to position [375, 0]
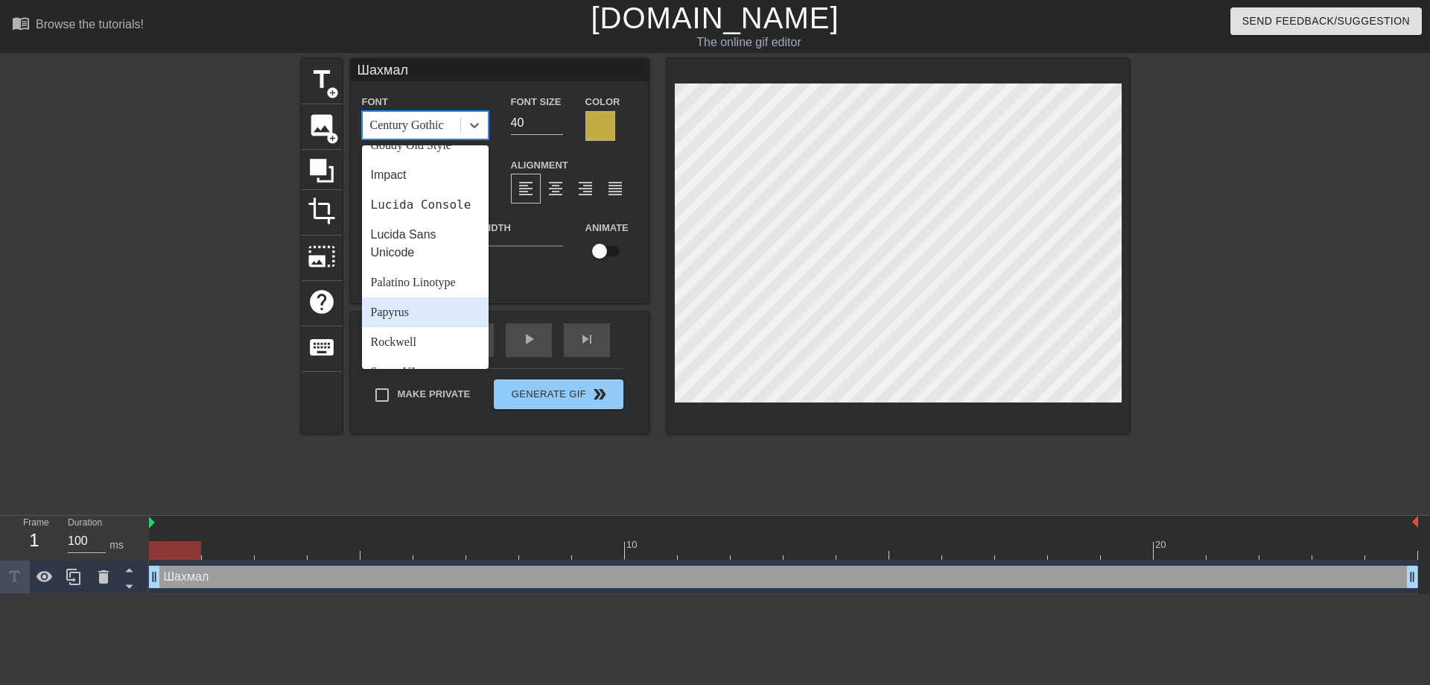
click at [398, 313] on div "Papyrus" at bounding box center [425, 312] width 127 height 30
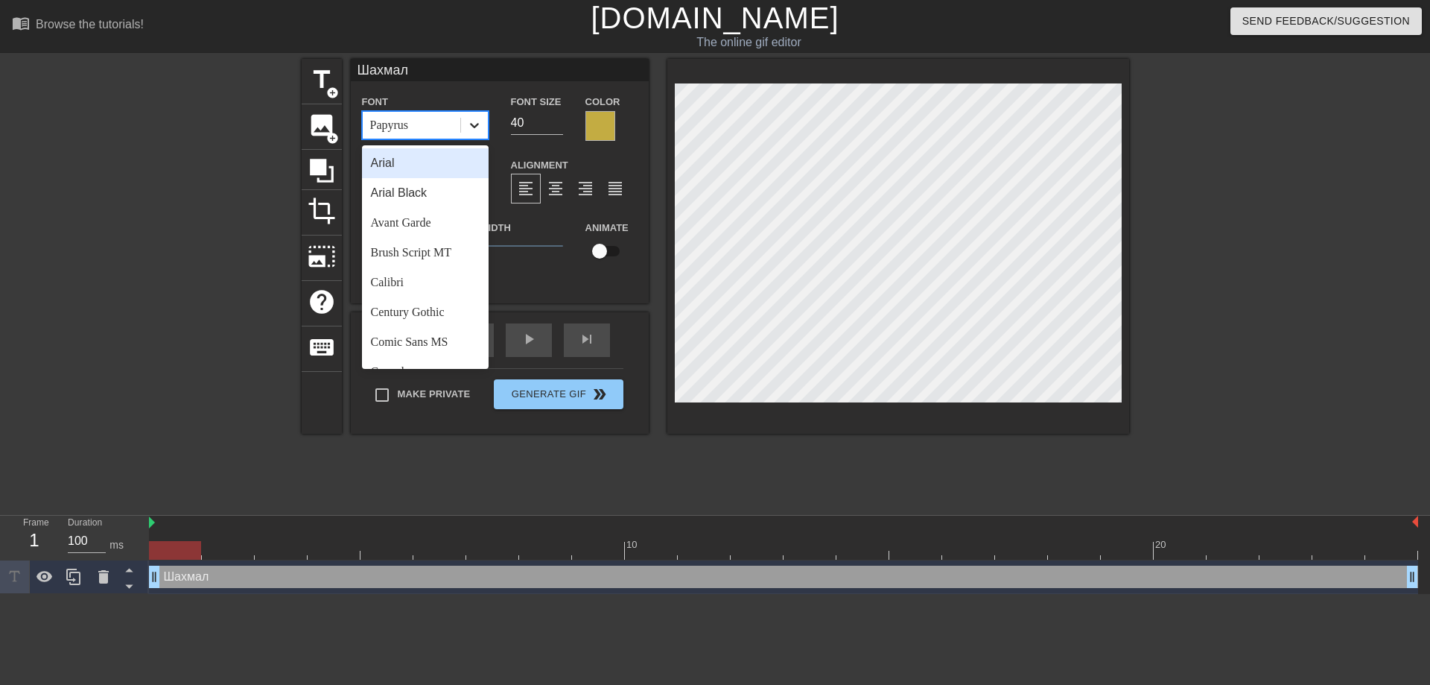
click at [483, 130] on div at bounding box center [474, 125] width 27 height 27
click at [409, 255] on div "Brush Script MT" at bounding box center [425, 253] width 127 height 30
click at [469, 127] on icon at bounding box center [474, 125] width 15 height 15
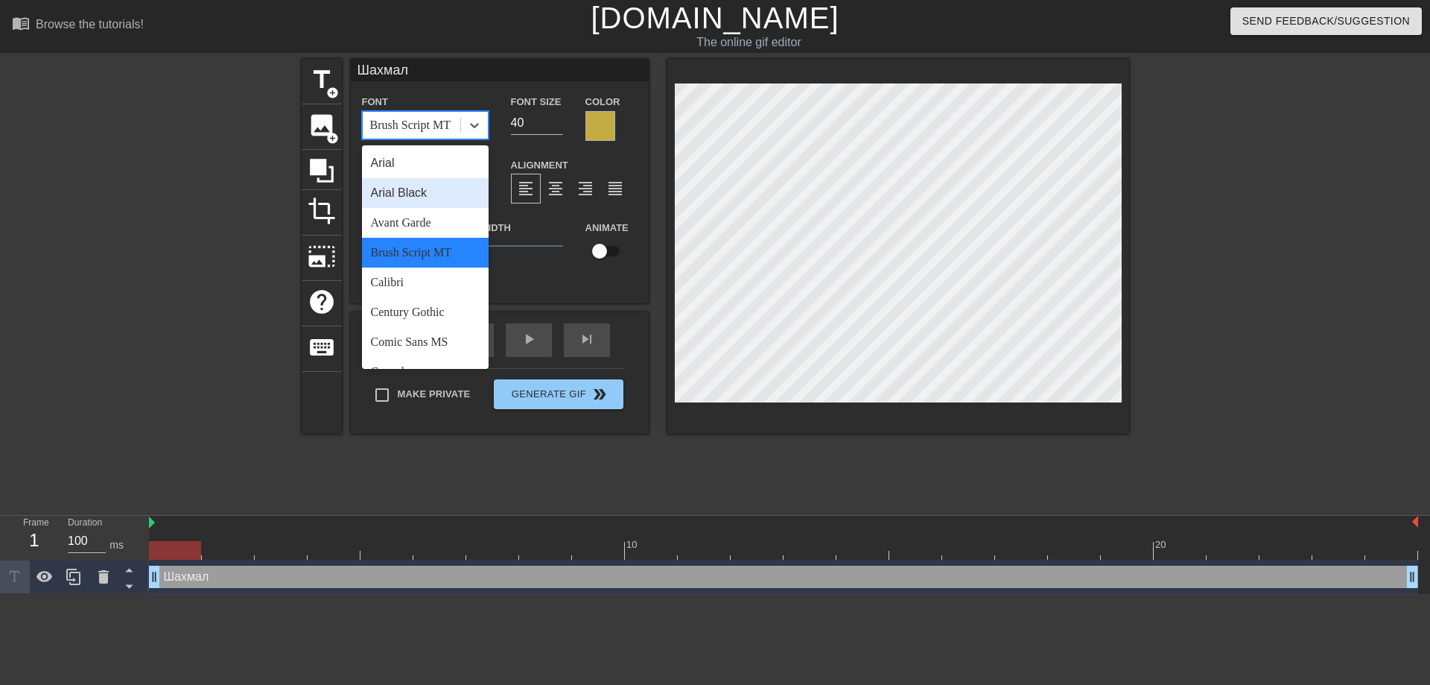
scroll to position [516, 0]
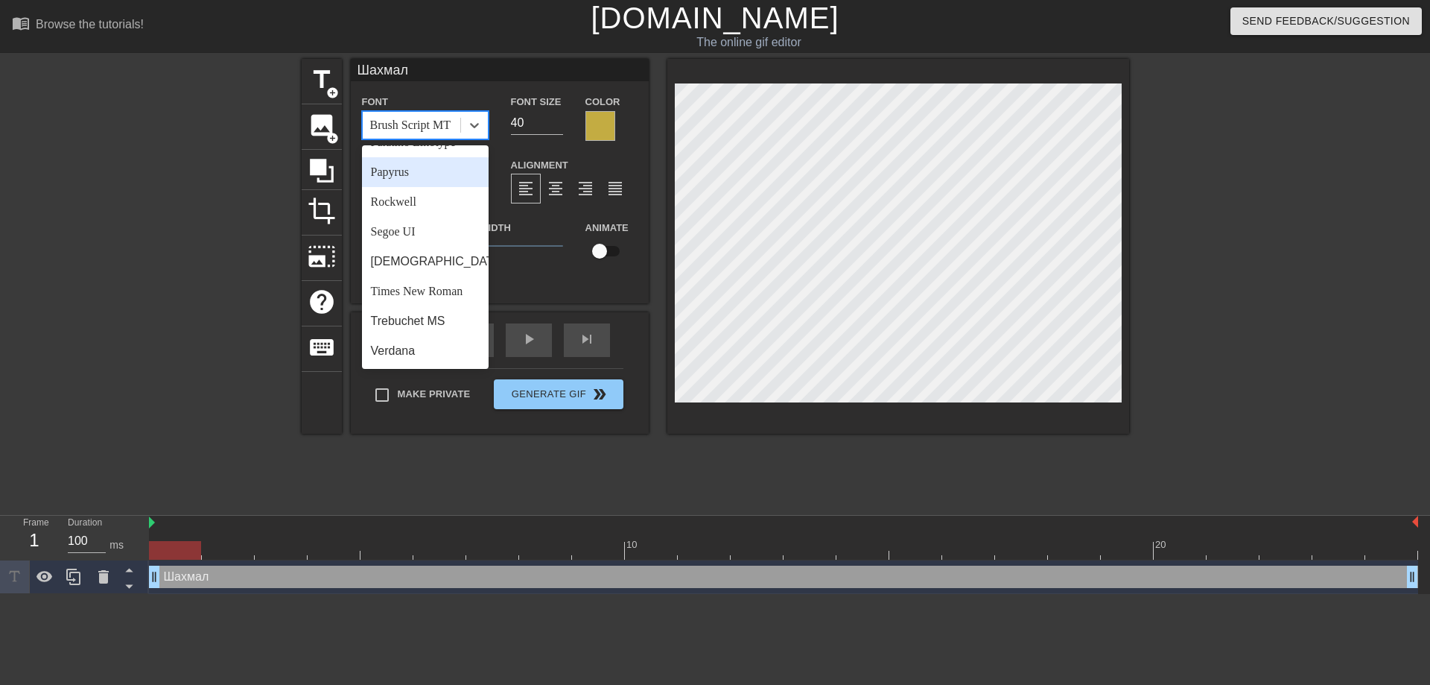
click at [399, 171] on div "Papyrus" at bounding box center [425, 172] width 127 height 30
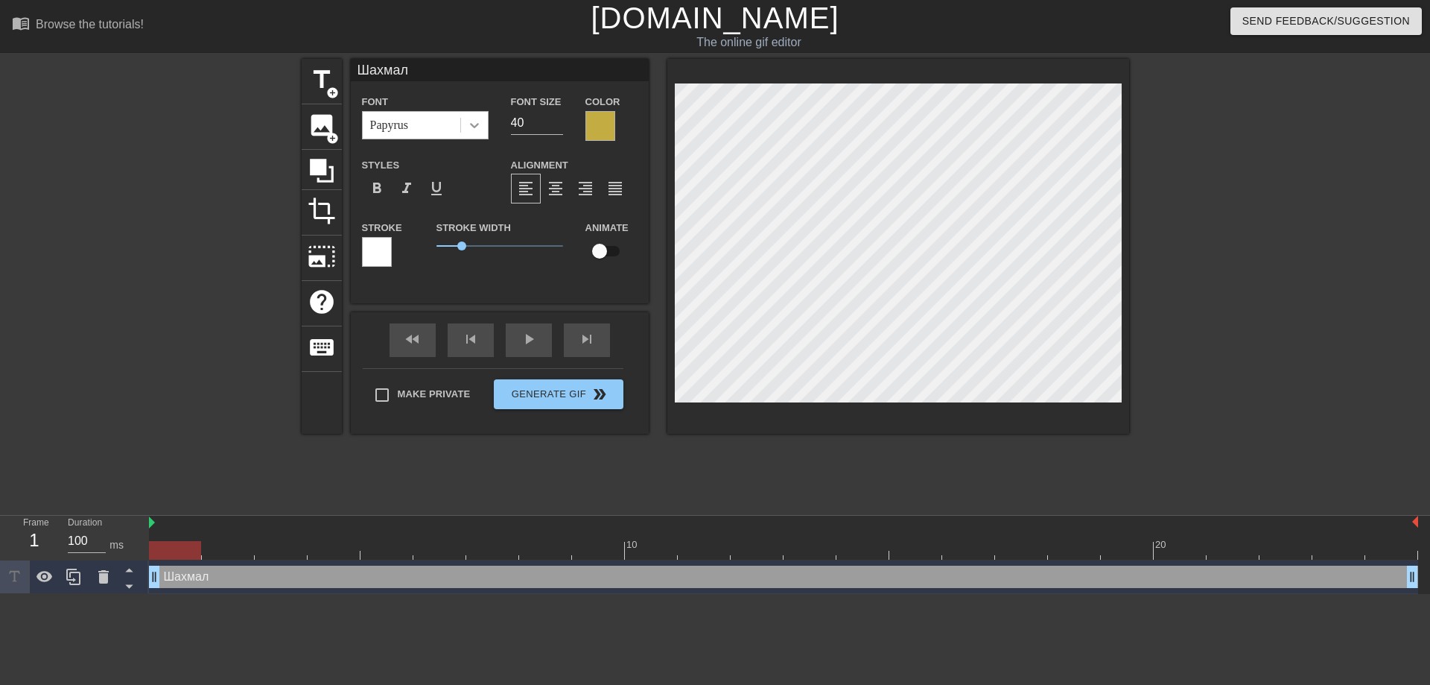
drag, startPoint x: 472, startPoint y: 107, endPoint x: 468, endPoint y: 124, distance: 17.7
click at [472, 115] on div "Font Papyrus" at bounding box center [425, 115] width 127 height 47
click at [468, 124] on icon at bounding box center [474, 125] width 15 height 15
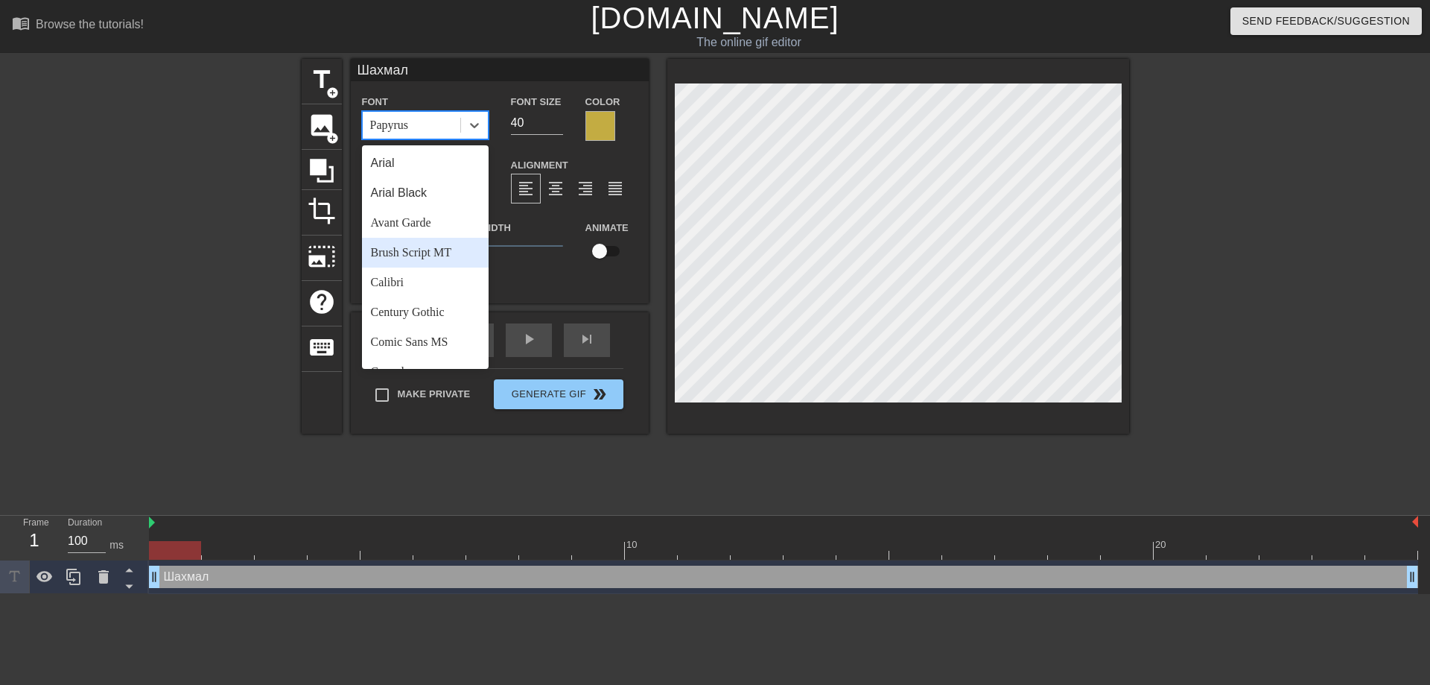
click at [429, 248] on div "Brush Script MT" at bounding box center [425, 253] width 127 height 30
click at [472, 123] on icon at bounding box center [474, 125] width 15 height 15
click at [407, 336] on div "Comic Sans MS" at bounding box center [425, 342] width 127 height 30
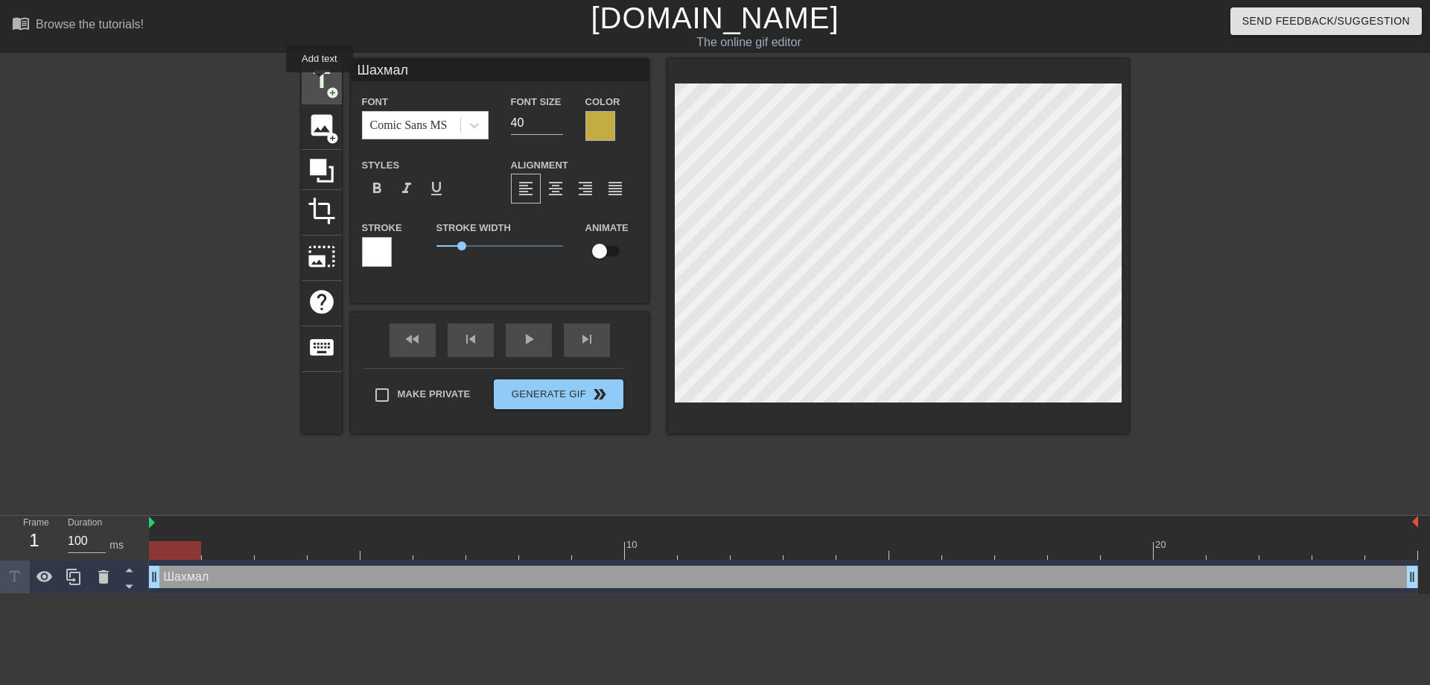
click at [320, 83] on span "title" at bounding box center [322, 80] width 28 height 28
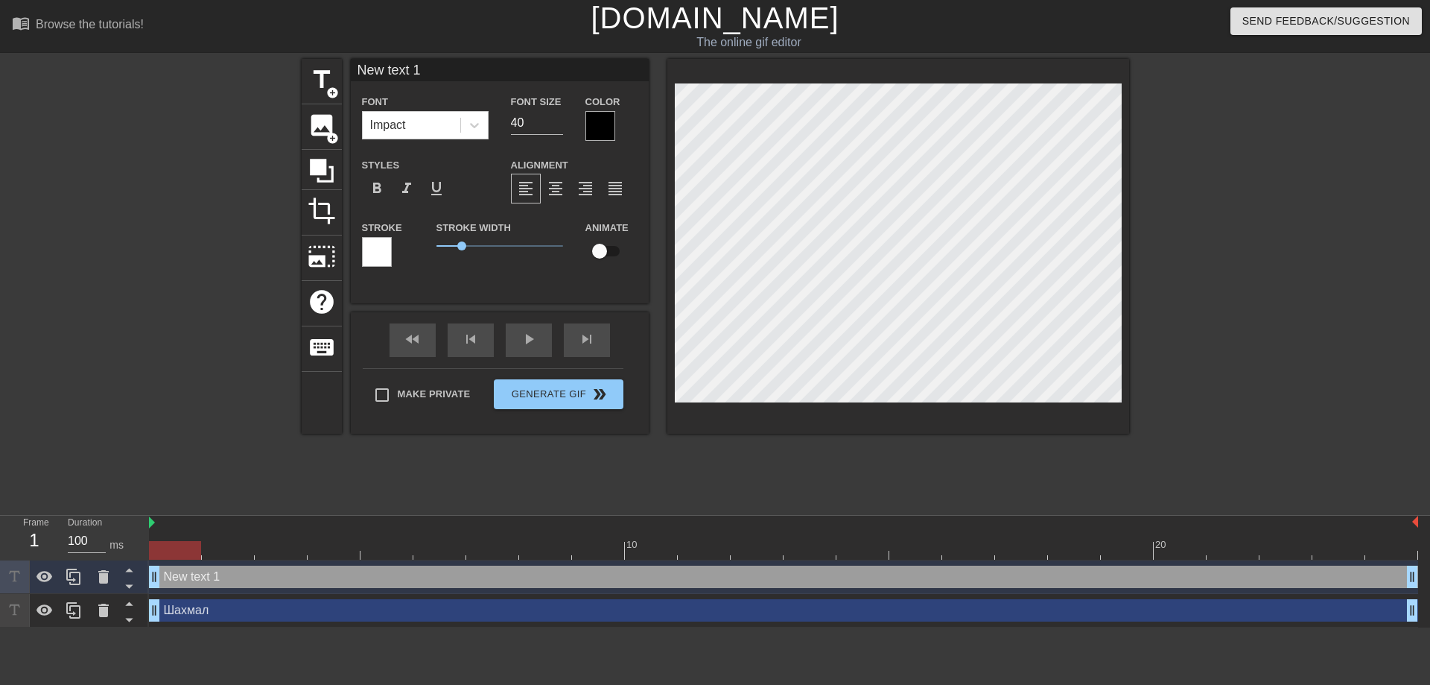
drag, startPoint x: 466, startPoint y: 72, endPoint x: 296, endPoint y: 84, distance: 171.0
click at [351, 81] on input "New text 1" at bounding box center [500, 70] width 298 height 22
type input "72"
click at [1271, 253] on div at bounding box center [1258, 282] width 223 height 447
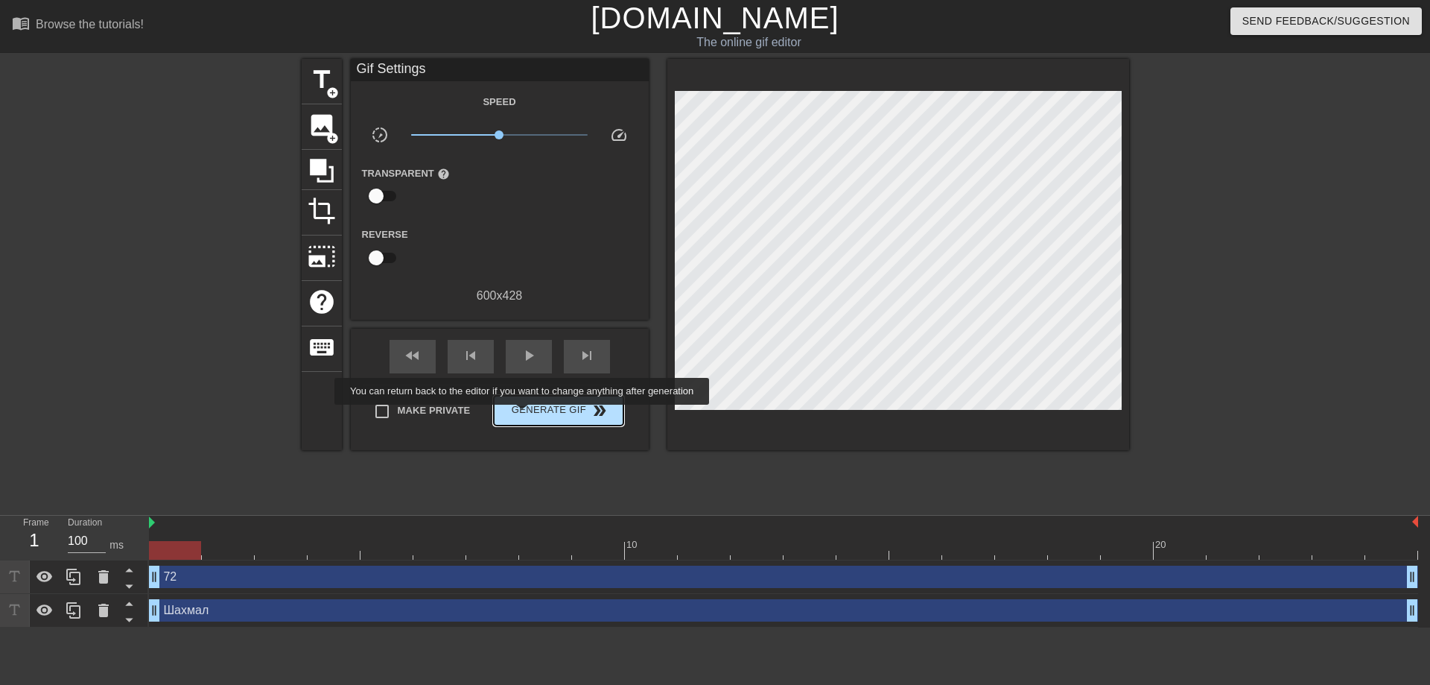
click at [524, 415] on span "Generate Gif double_arrow" at bounding box center [558, 411] width 117 height 18
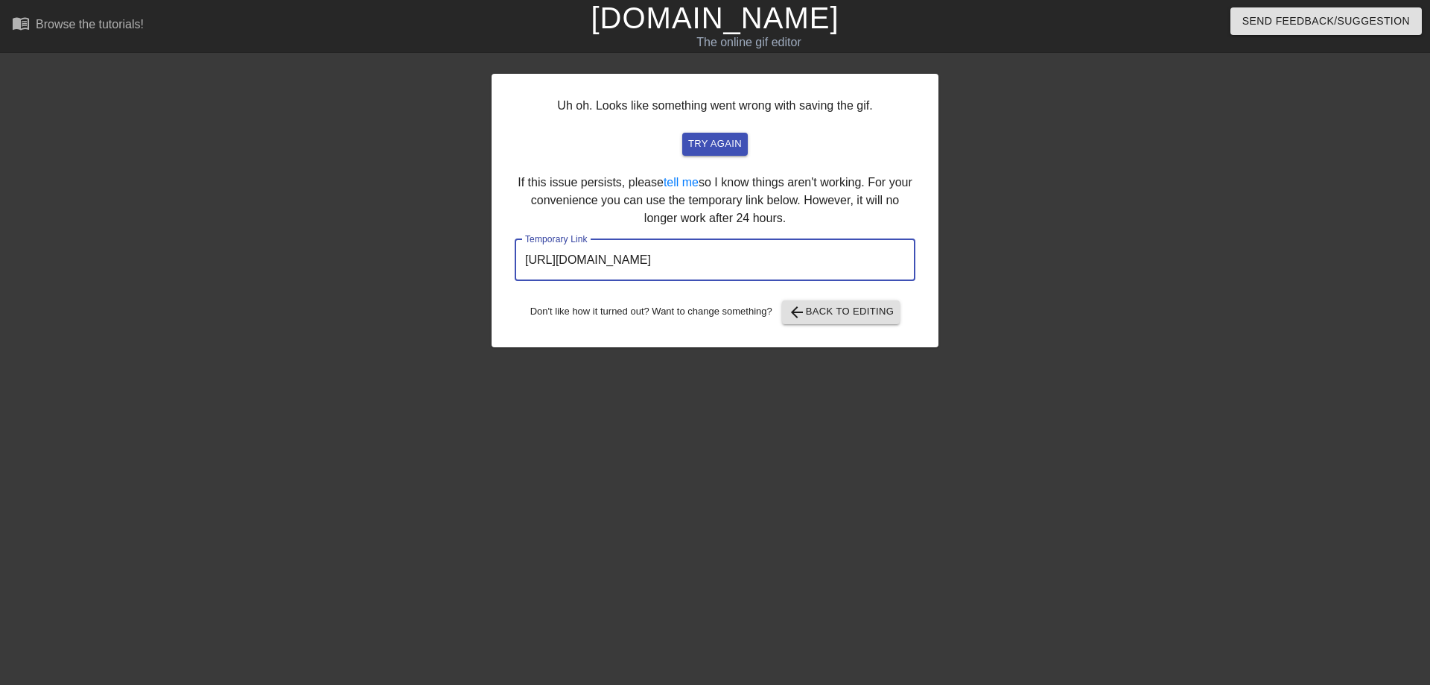
drag, startPoint x: 846, startPoint y: 259, endPoint x: 416, endPoint y: 282, distance: 430.5
click at [515, 281] on input "https://www.gifntext.com/temp_generations/82MO2rgJ.gif" at bounding box center [715, 260] width 401 height 42
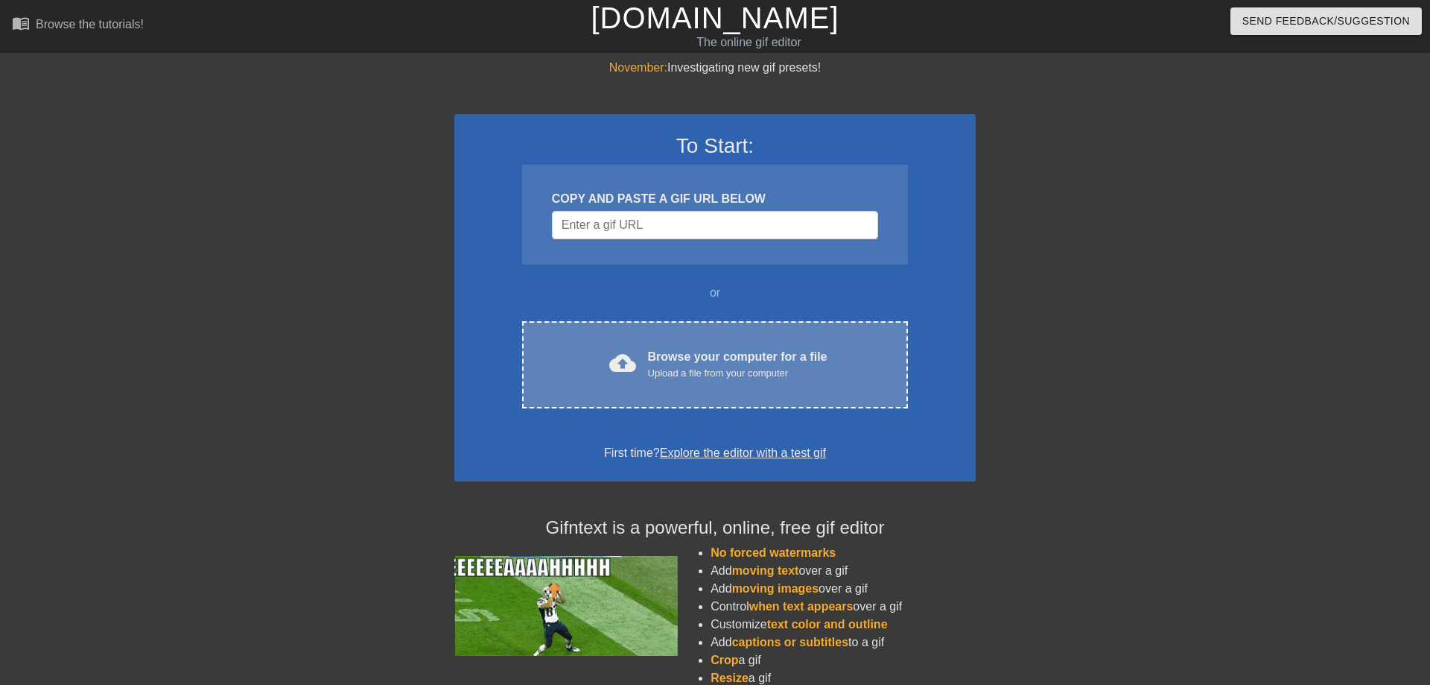
click at [671, 361] on div "Browse your computer for a file Upload a file from your computer" at bounding box center [738, 364] width 180 height 33
click at [704, 379] on div "Upload a file from your computer" at bounding box center [738, 373] width 180 height 15
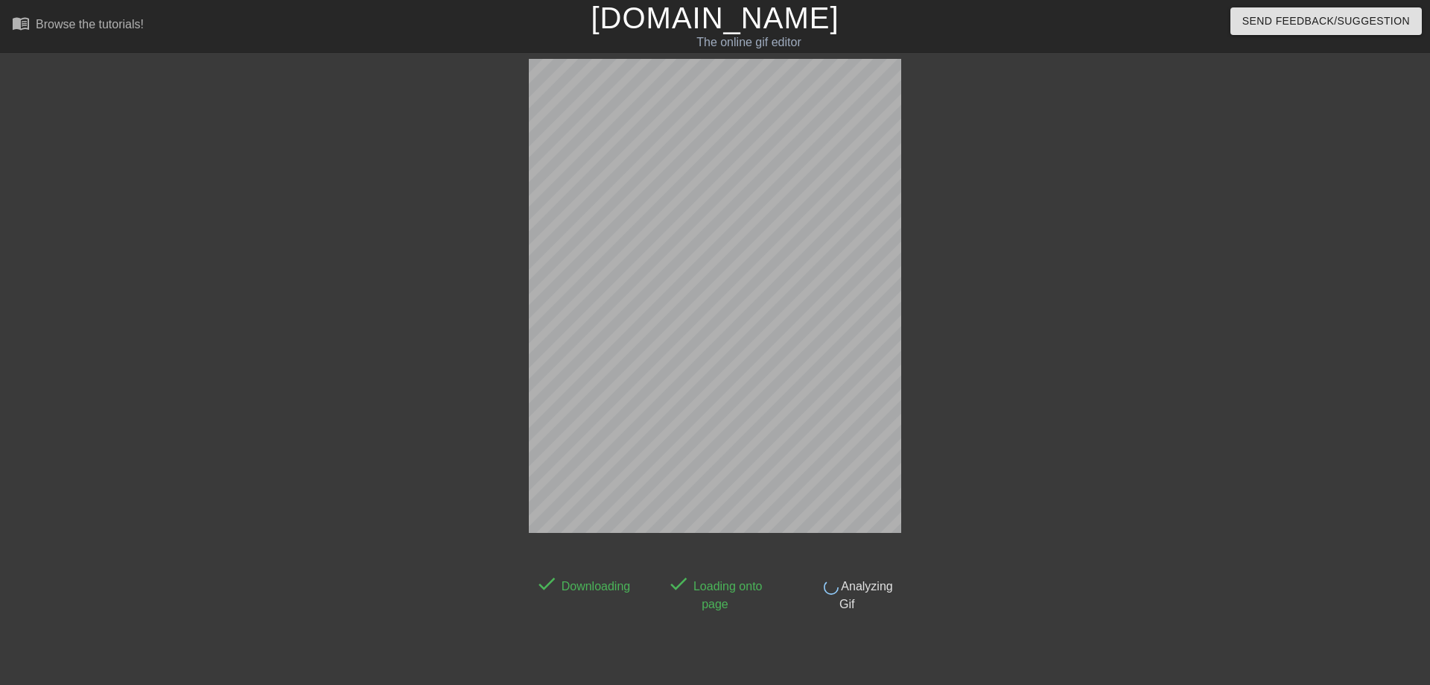
scroll to position [28, 0]
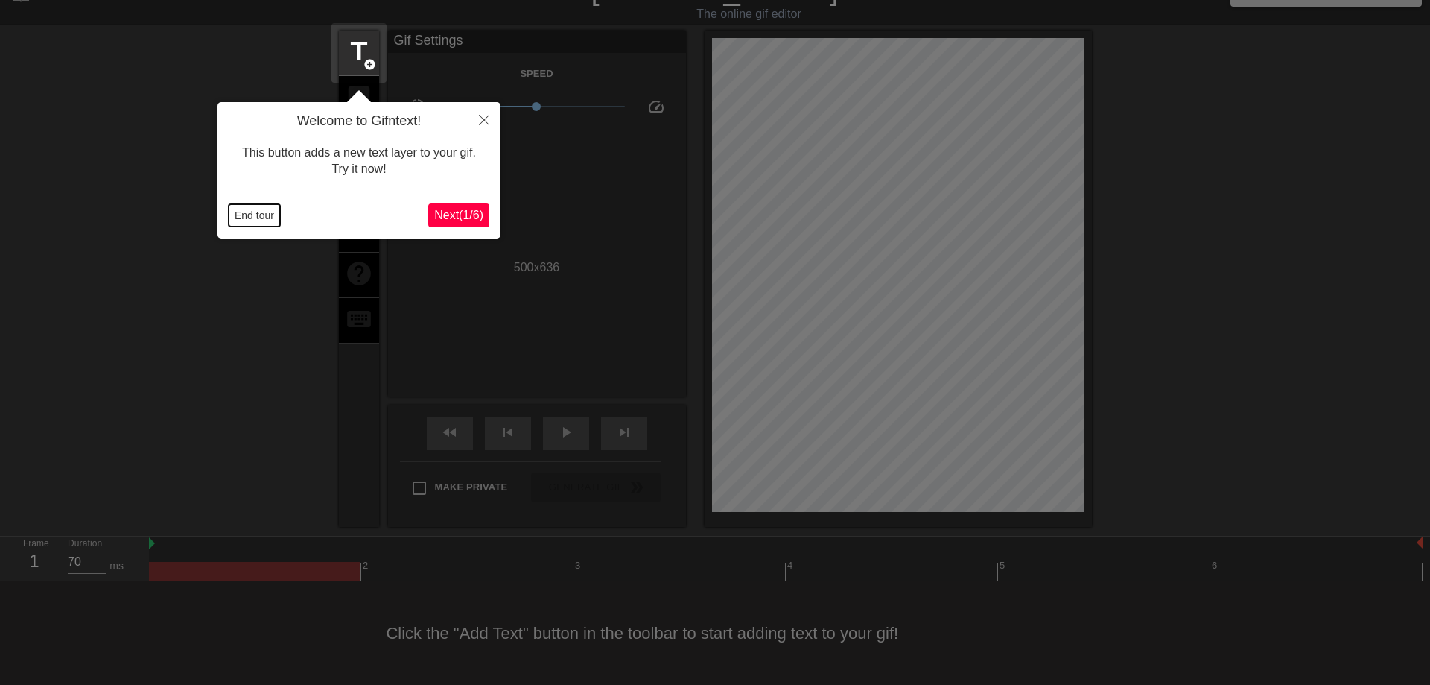
click at [258, 209] on button "End tour" at bounding box center [254, 215] width 51 height 22
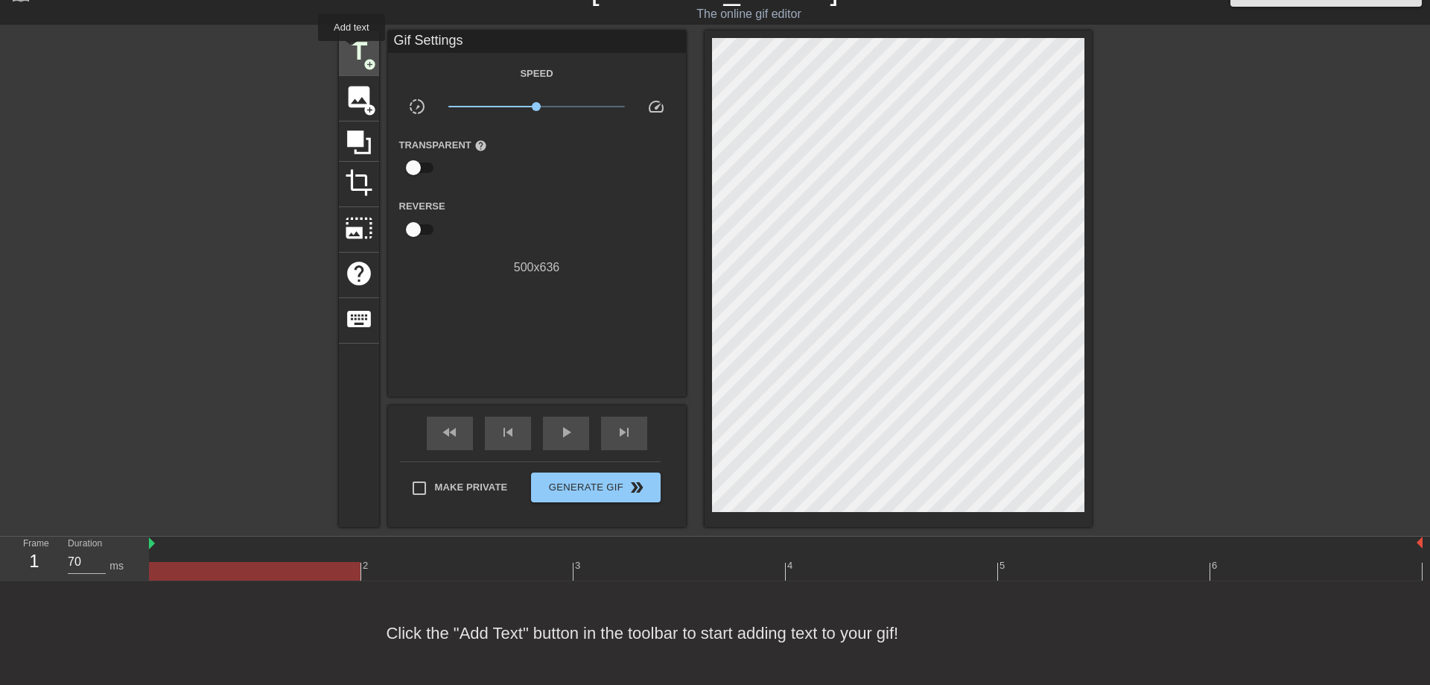
click at [351, 51] on span "title" at bounding box center [359, 51] width 28 height 28
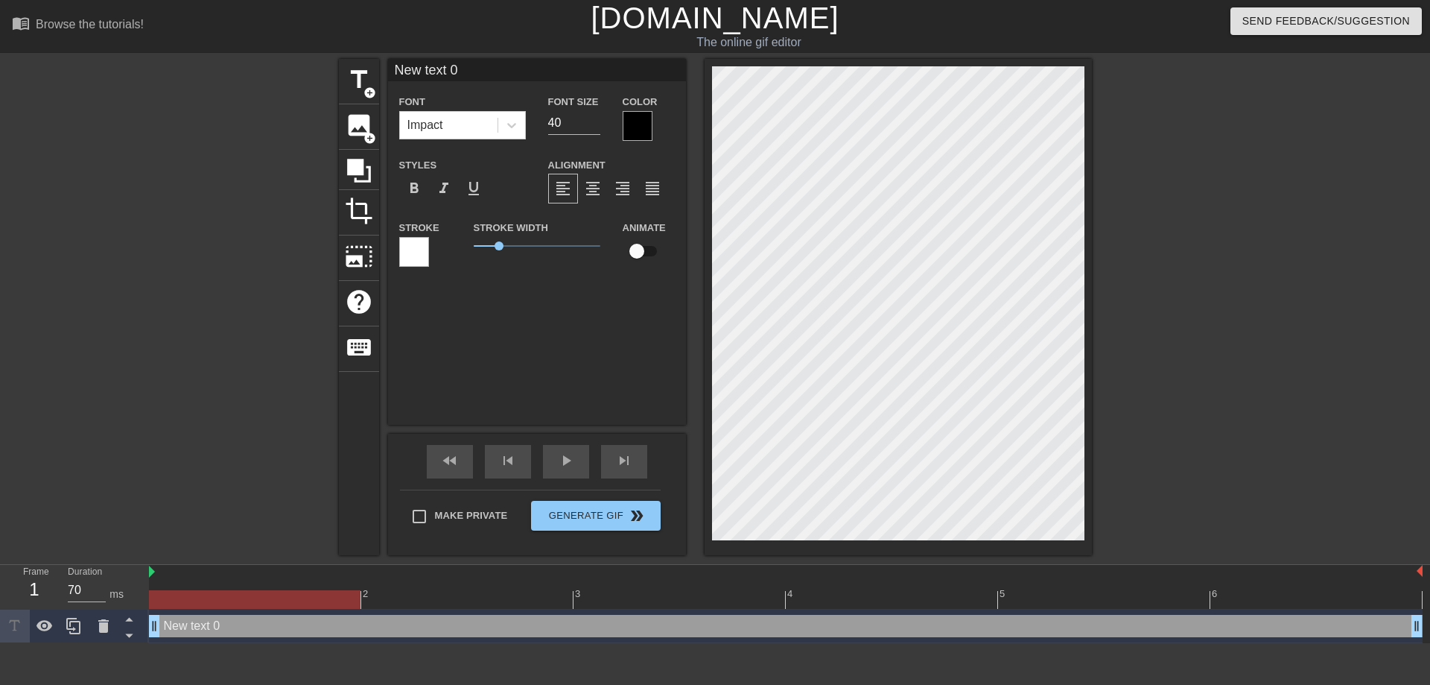
scroll to position [0, 0]
drag, startPoint x: 548, startPoint y: 71, endPoint x: 174, endPoint y: 74, distance: 373.2
click at [388, 74] on input "New text 0" at bounding box center [537, 70] width 298 height 22
type input "Шахмал"
click at [632, 124] on div at bounding box center [638, 126] width 30 height 30
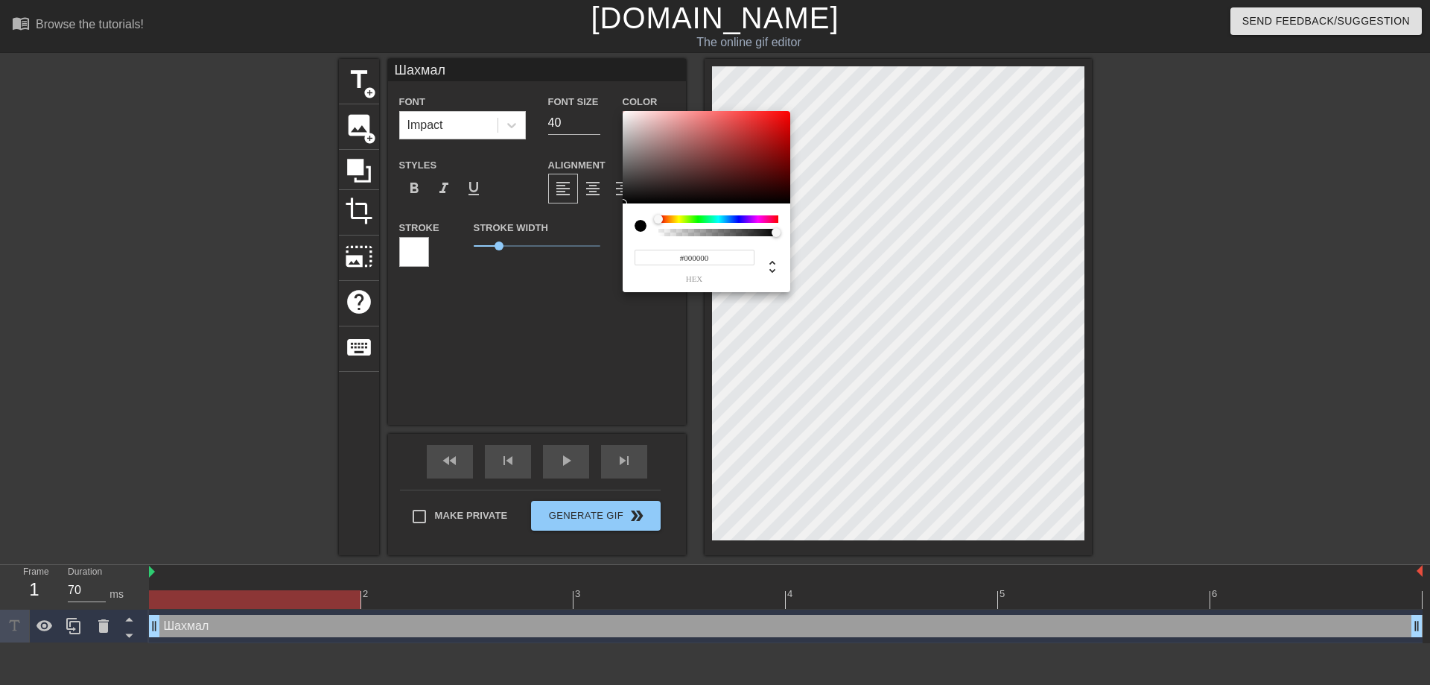
drag, startPoint x: 719, startPoint y: 256, endPoint x: 514, endPoint y: 254, distance: 204.9
click at [635, 256] on input "#000000" at bounding box center [695, 258] width 120 height 16
paste input "5A3607"
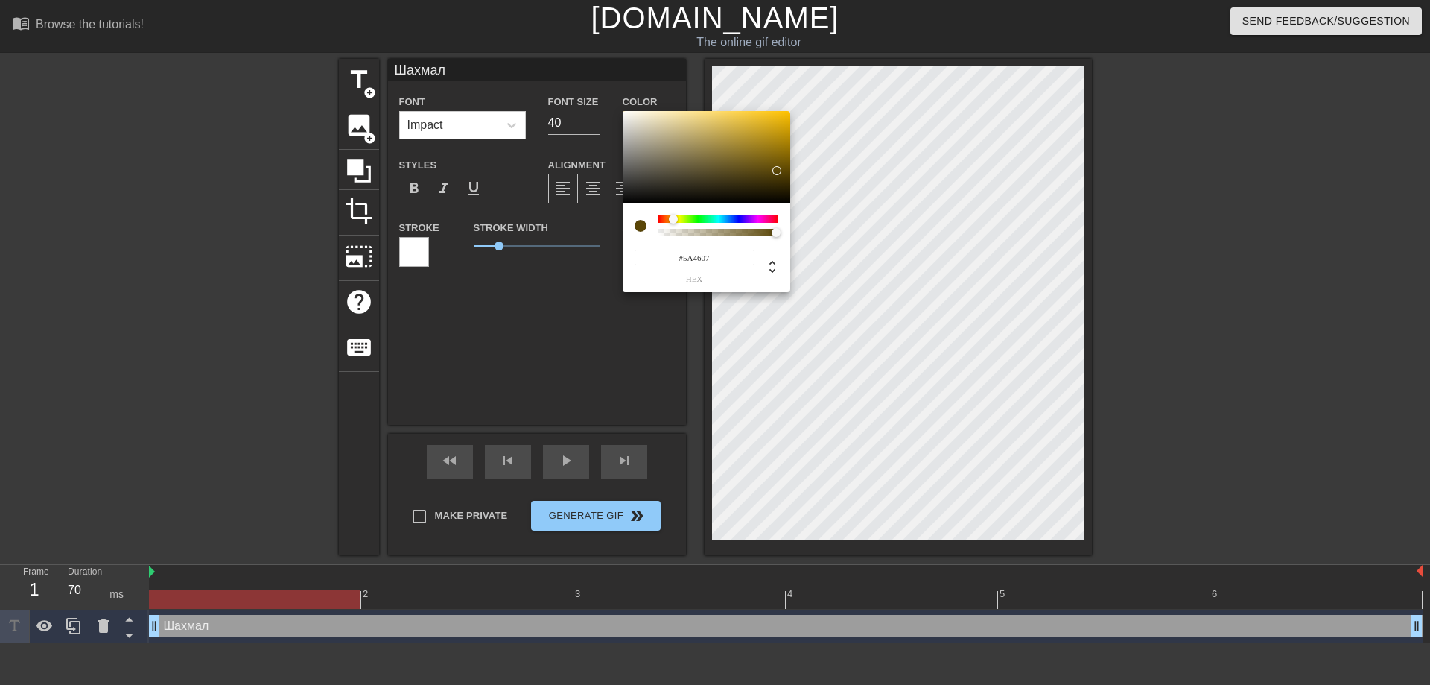
click at [673, 217] on div at bounding box center [673, 219] width 9 height 9
type input "#D3A811"
drag, startPoint x: 776, startPoint y: 172, endPoint x: 754, endPoint y: 115, distance: 60.6
click at [776, 127] on div at bounding box center [776, 127] width 9 height 9
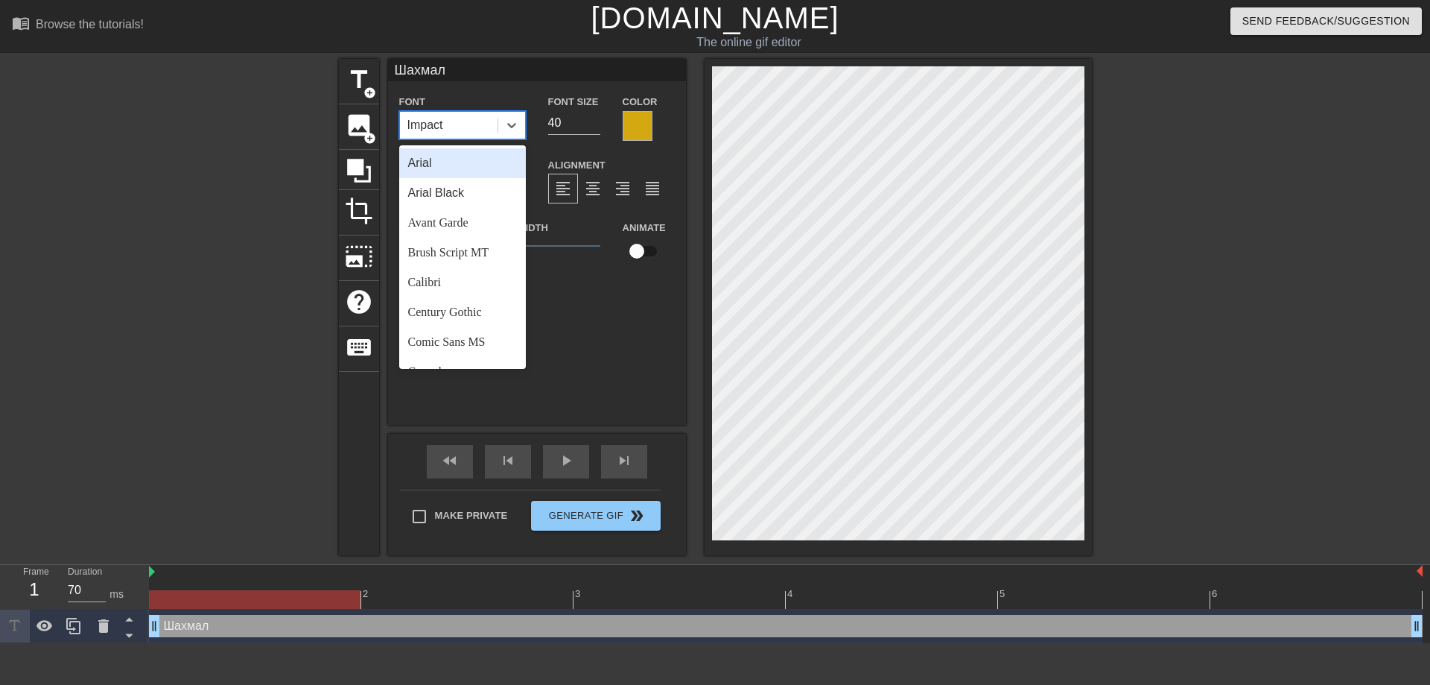
click at [489, 125] on div "Impact" at bounding box center [449, 125] width 98 height 27
click at [465, 246] on div "Brush Script MT" at bounding box center [462, 253] width 127 height 30
click at [518, 128] on icon at bounding box center [511, 125] width 15 height 15
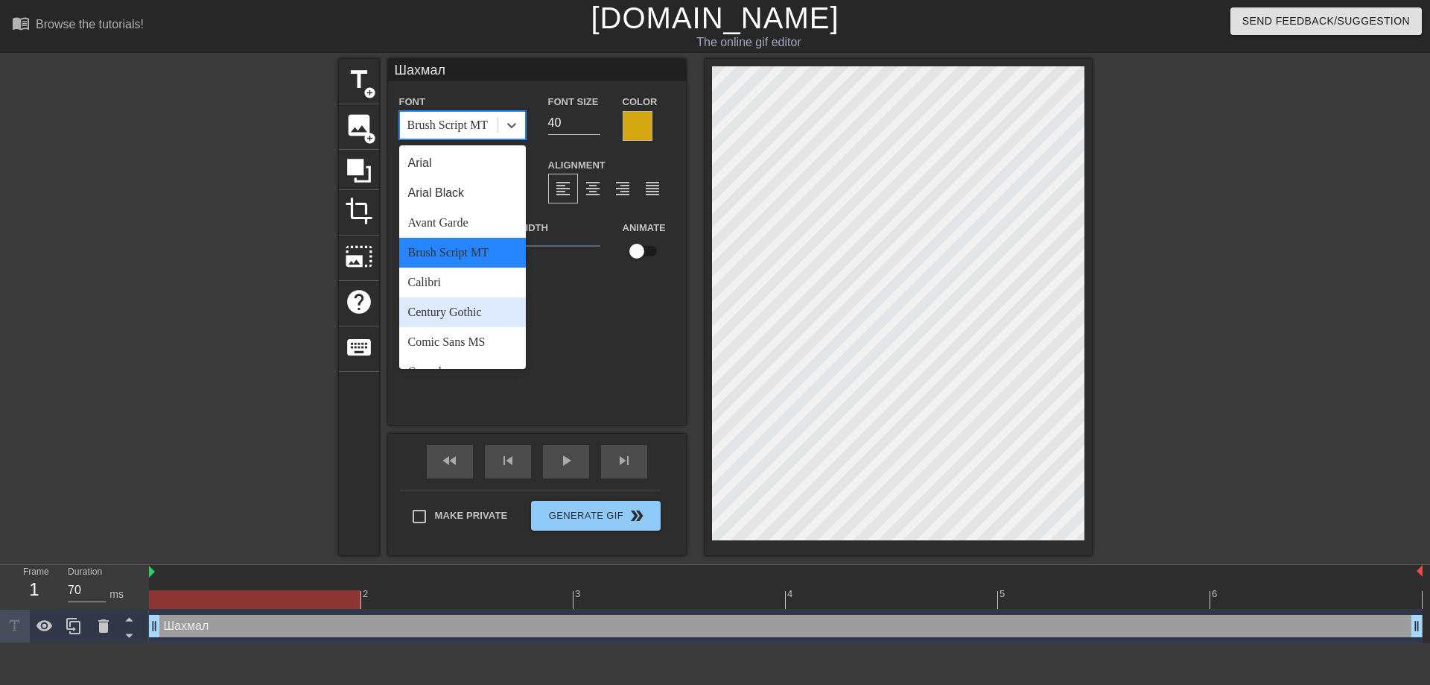
click at [444, 308] on div "Century Gothic" at bounding box center [462, 312] width 127 height 30
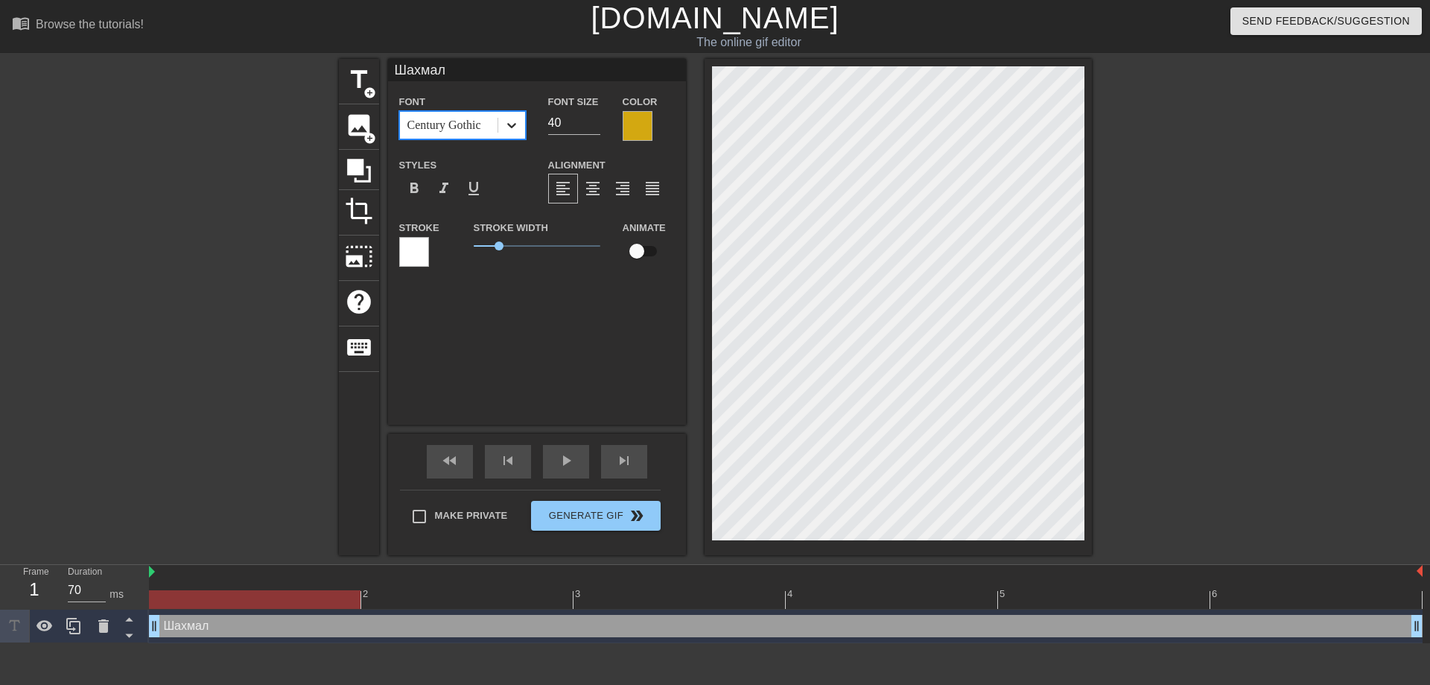
click at [516, 123] on icon at bounding box center [511, 125] width 15 height 15
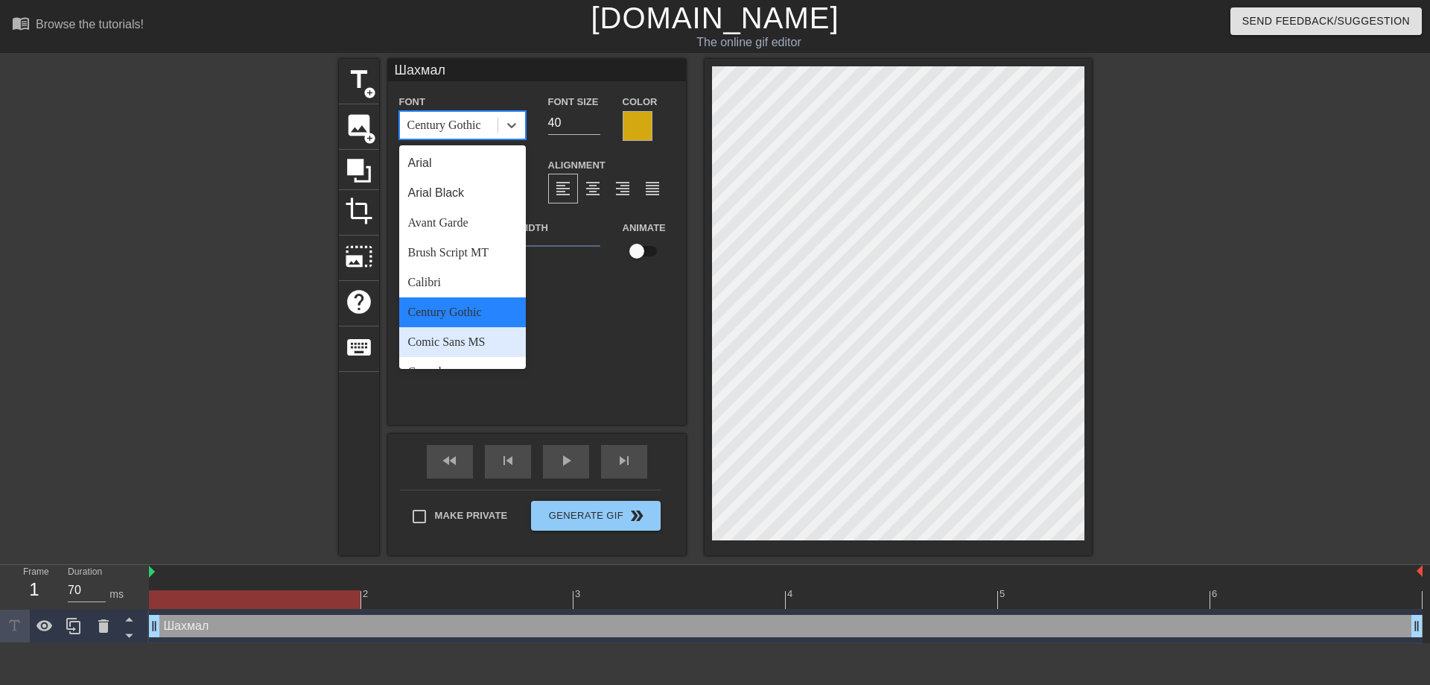
click at [438, 340] on div "Comic Sans MS" at bounding box center [462, 342] width 127 height 30
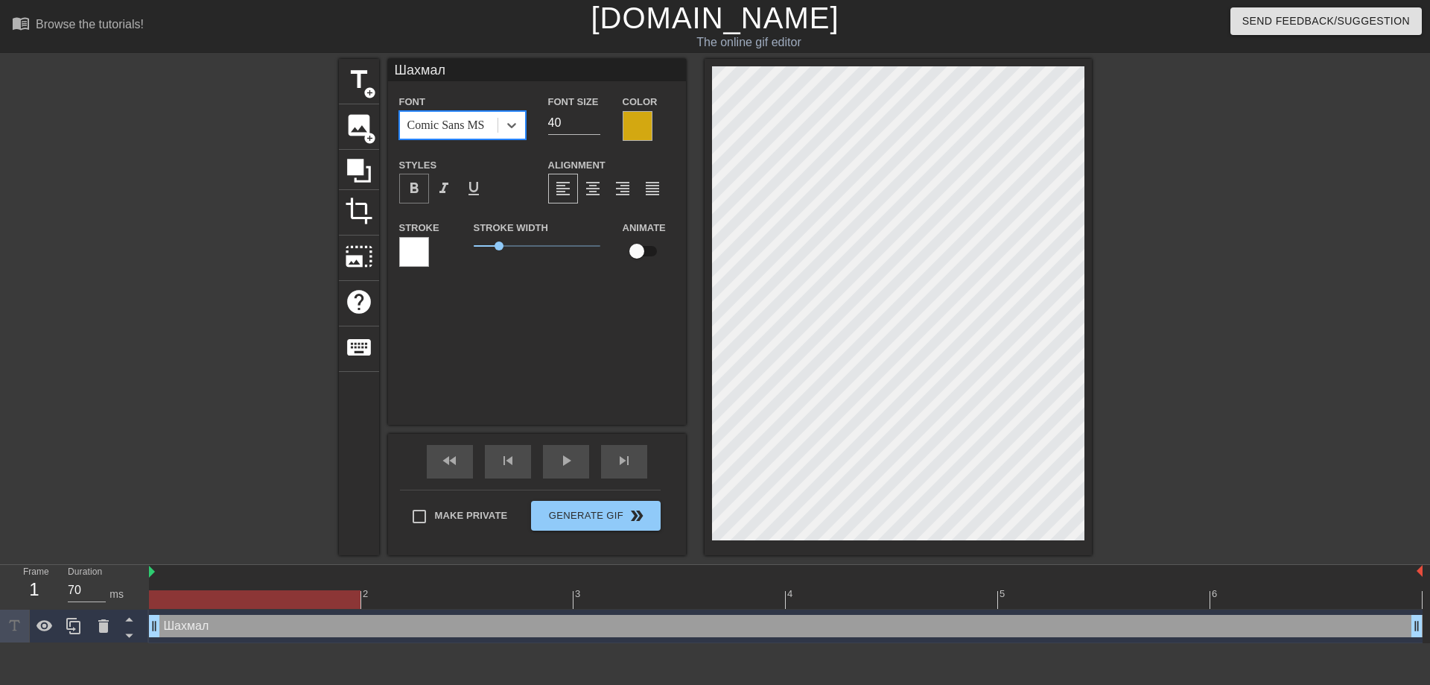
click at [418, 186] on span "format_bold" at bounding box center [414, 189] width 18 height 18
click at [638, 130] on div at bounding box center [638, 126] width 30 height 30
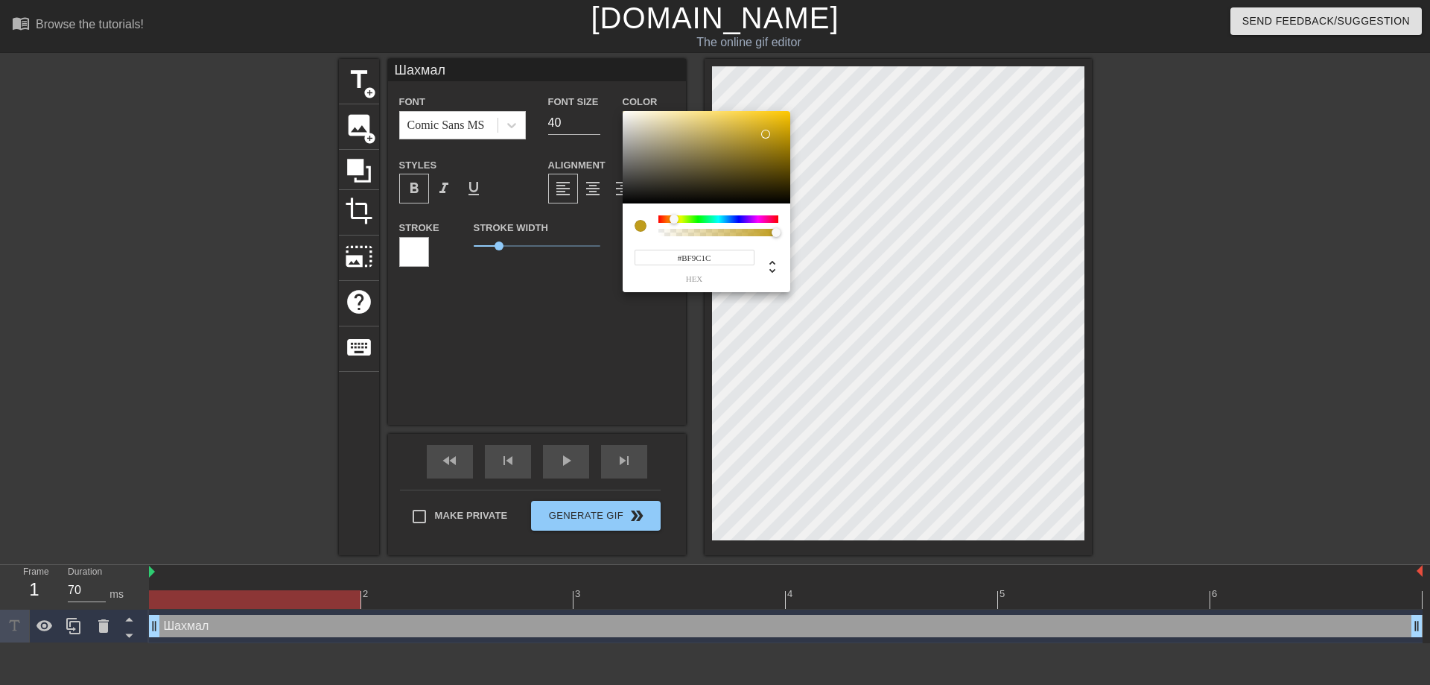
drag, startPoint x: 778, startPoint y: 126, endPoint x: 765, endPoint y: 134, distance: 15.7
click at [765, 134] on div at bounding box center [765, 134] width 9 height 9
type input "#D7AF00"
drag, startPoint x: 767, startPoint y: 133, endPoint x: 790, endPoint y: 125, distance: 23.8
click at [790, 125] on div at bounding box center [790, 125] width 9 height 9
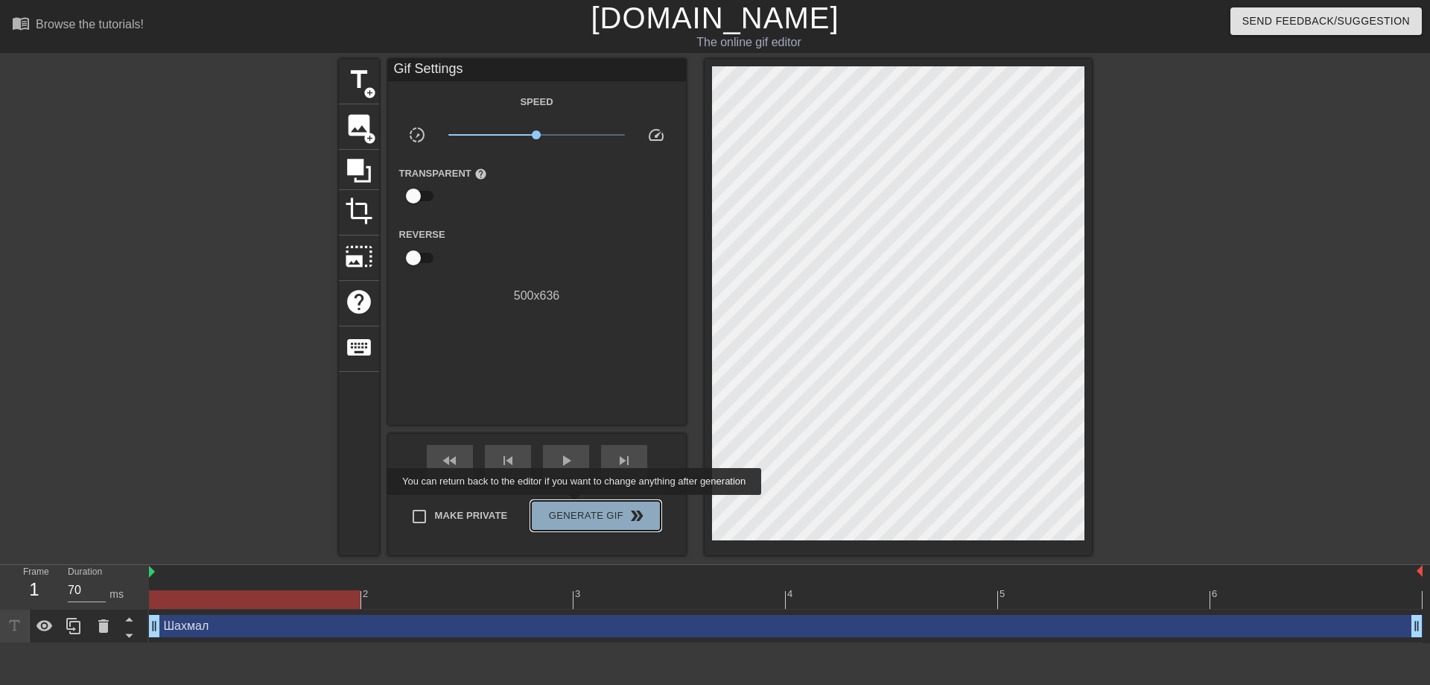
click at [576, 505] on button "Generate Gif double_arrow" at bounding box center [595, 516] width 129 height 30
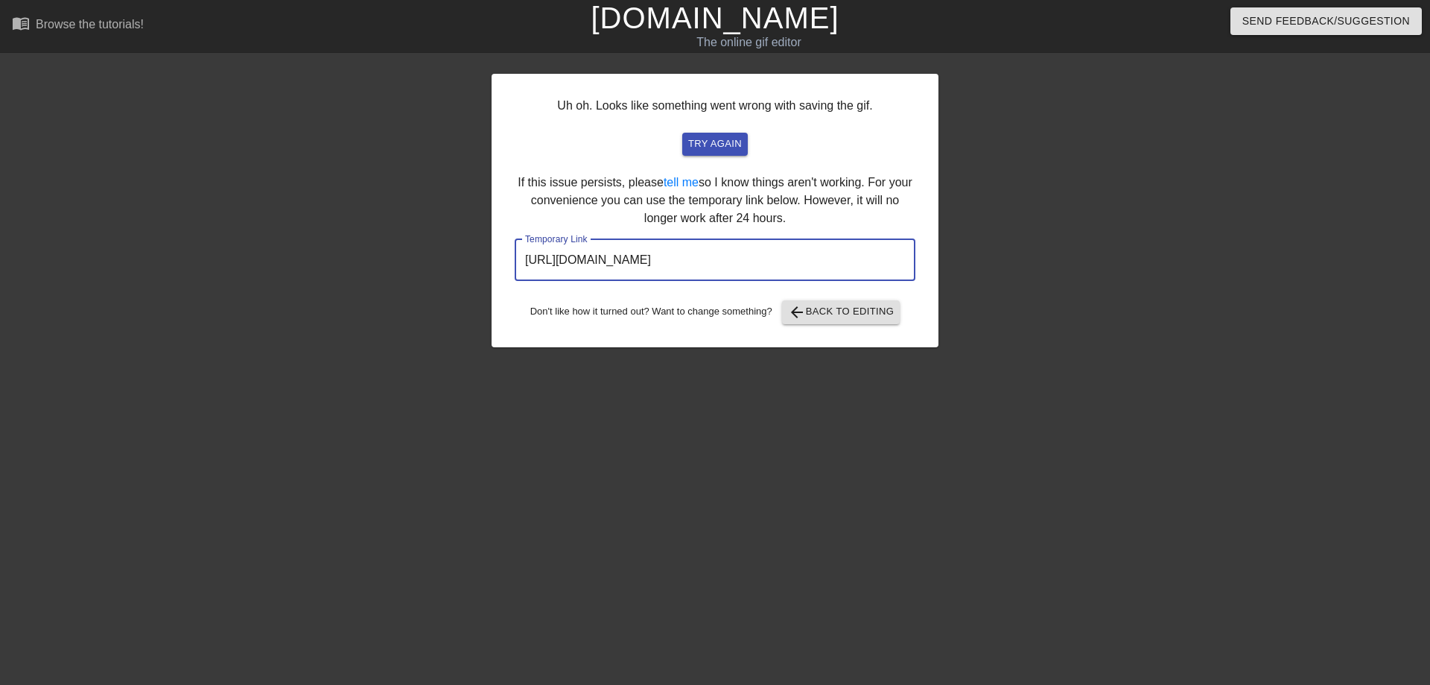
drag, startPoint x: 770, startPoint y: 272, endPoint x: 317, endPoint y: 291, distance: 453.3
click at [515, 281] on input "https://www.gifntext.com/temp_generations/Z6Y6hAat.gif" at bounding box center [715, 260] width 401 height 42
